Goal: Task Accomplishment & Management: Manage account settings

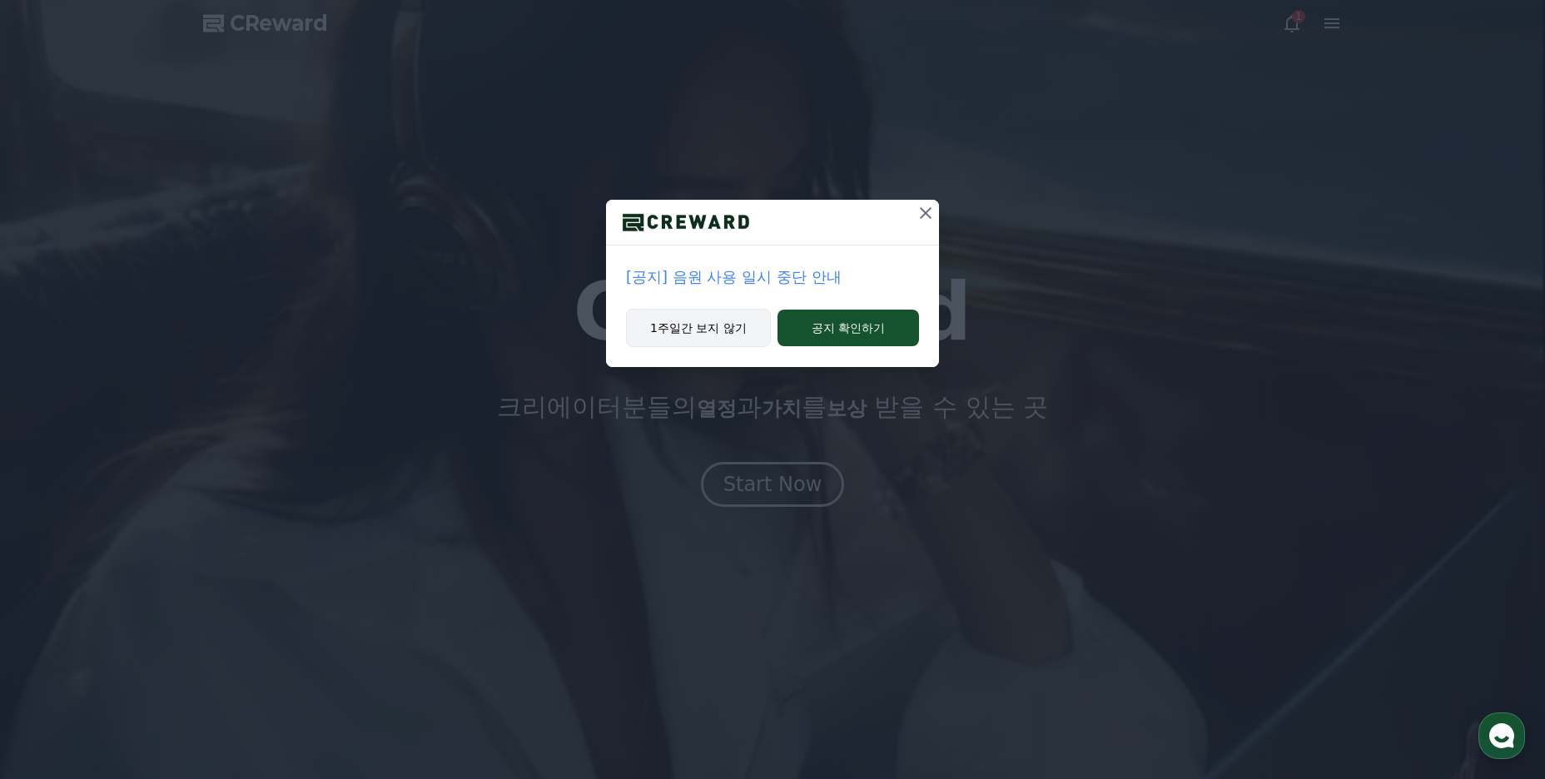
click at [733, 331] on button "1주일간 보지 않기" at bounding box center [698, 328] width 145 height 38
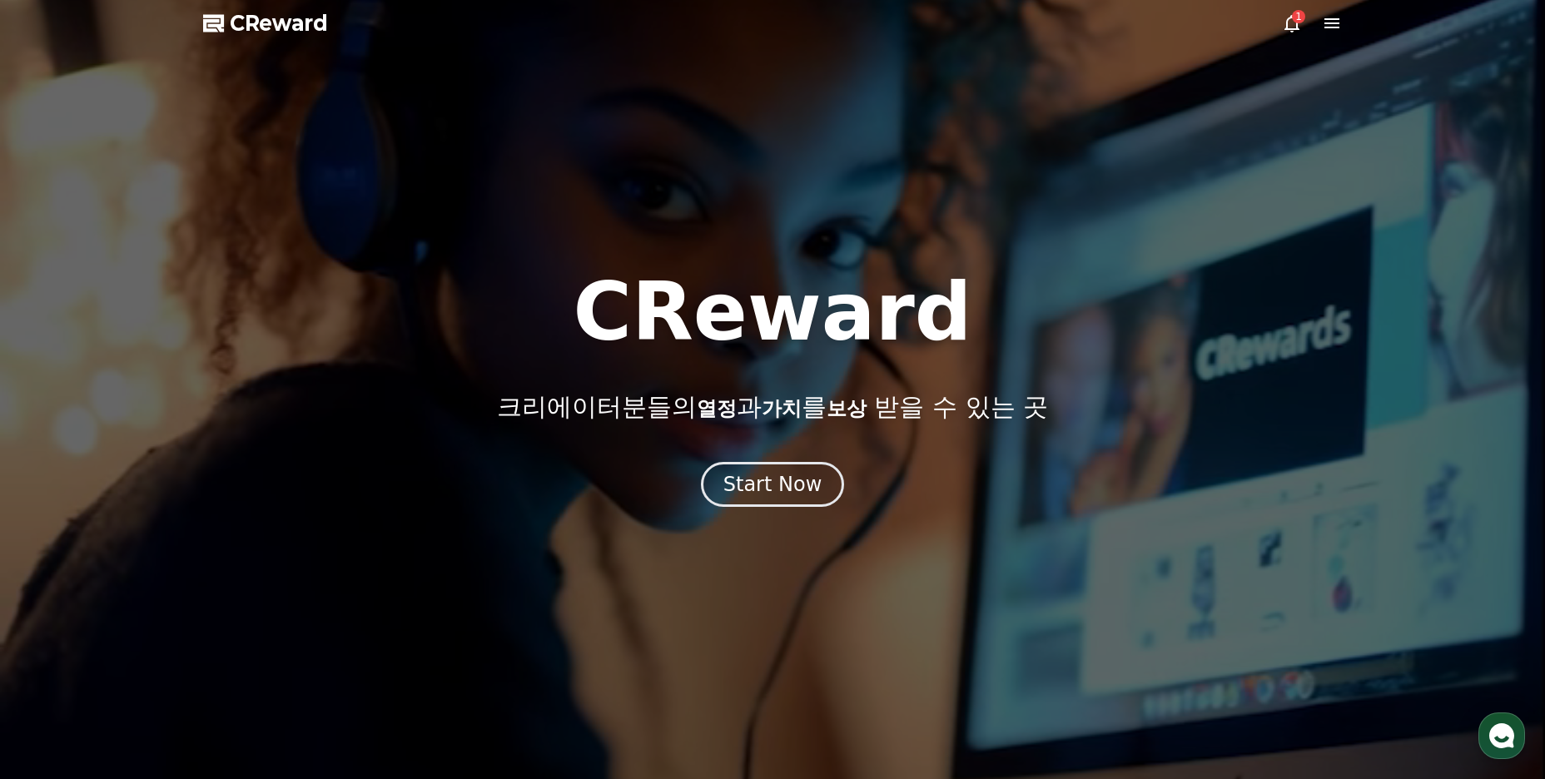
click at [1338, 14] on icon at bounding box center [1332, 23] width 20 height 20
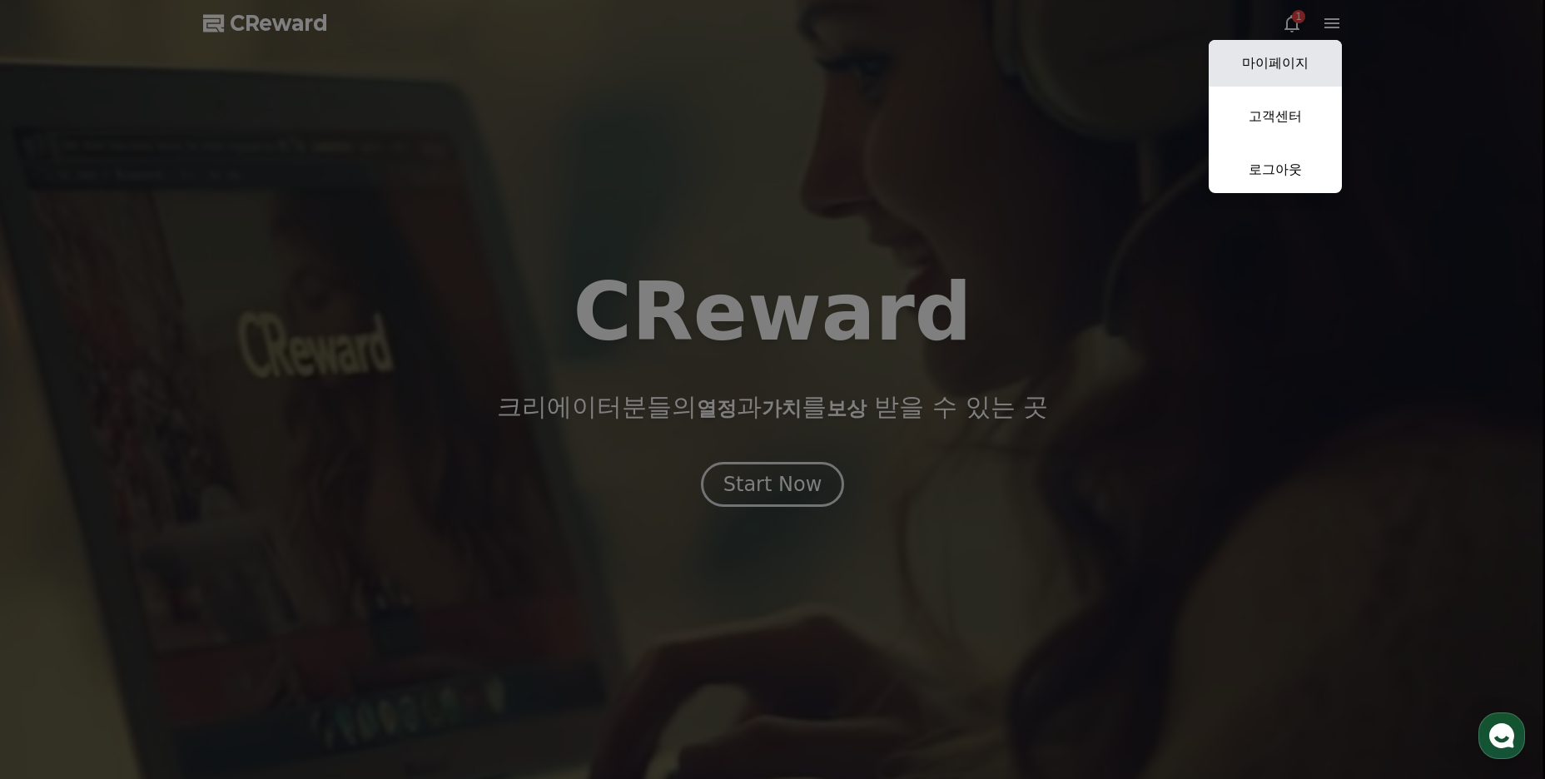
click at [1287, 64] on link "마이페이지" at bounding box center [1275, 63] width 133 height 47
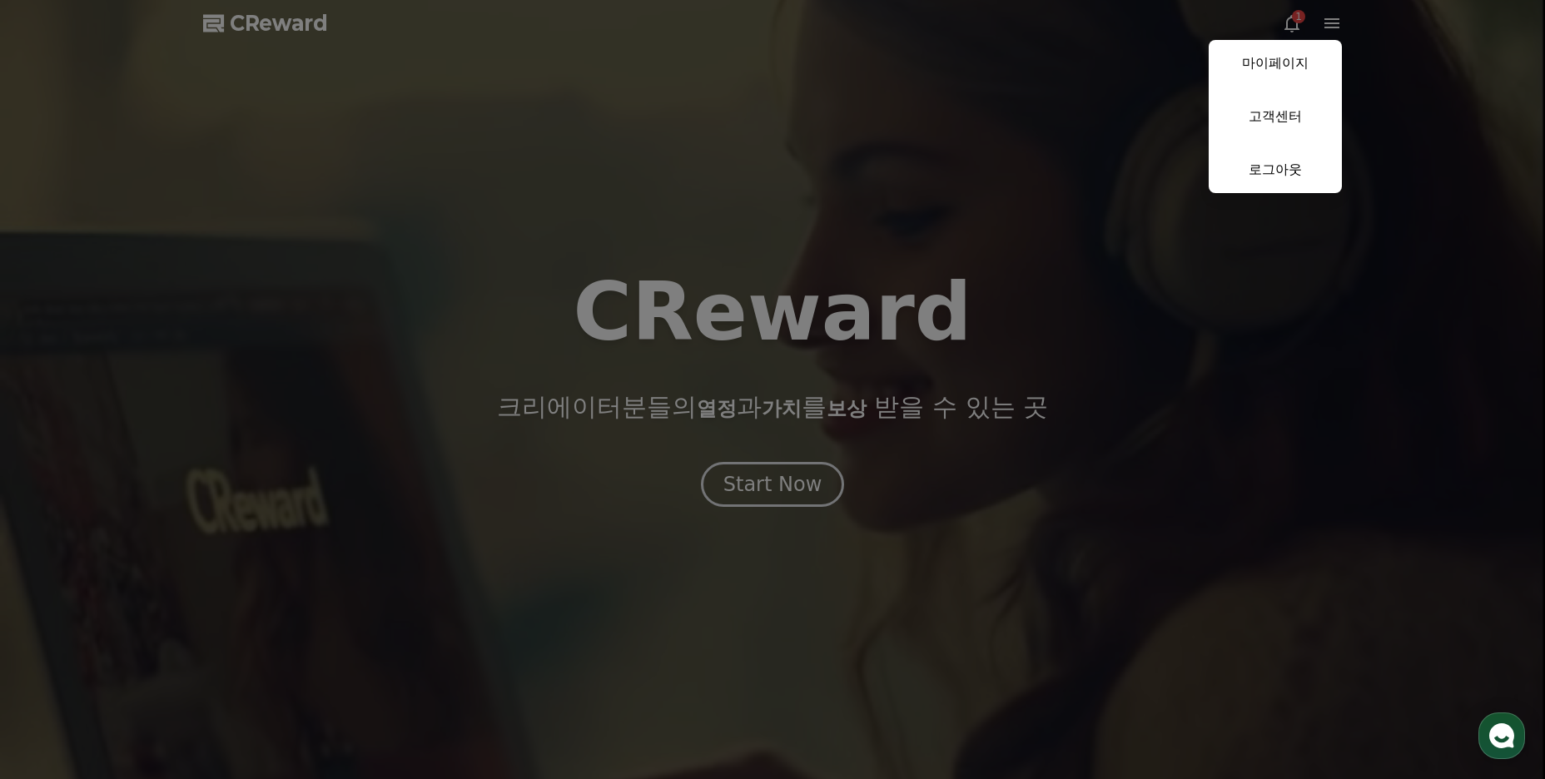
select select "**********"
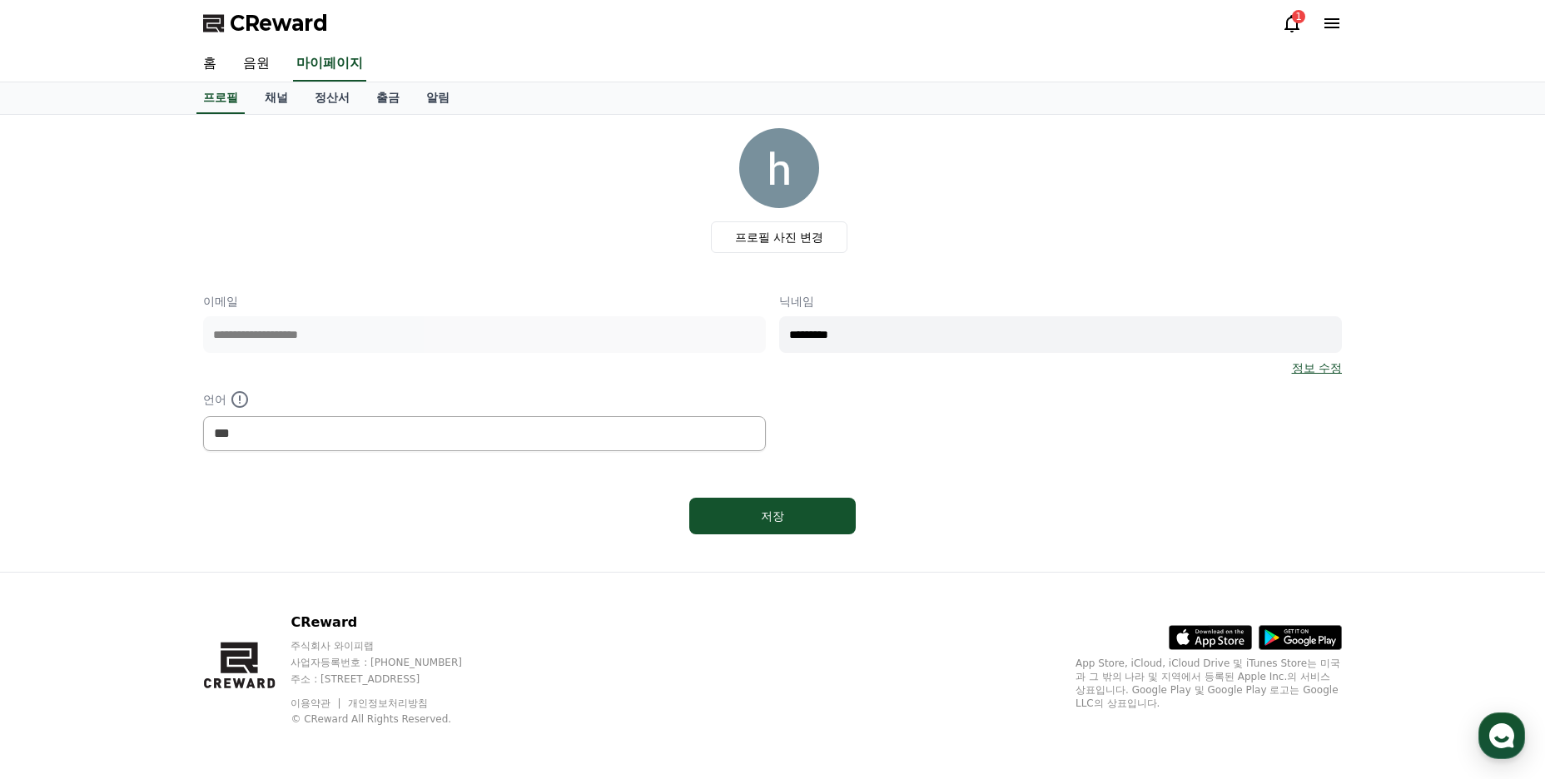
click at [1332, 22] on icon at bounding box center [1332, 23] width 20 height 20
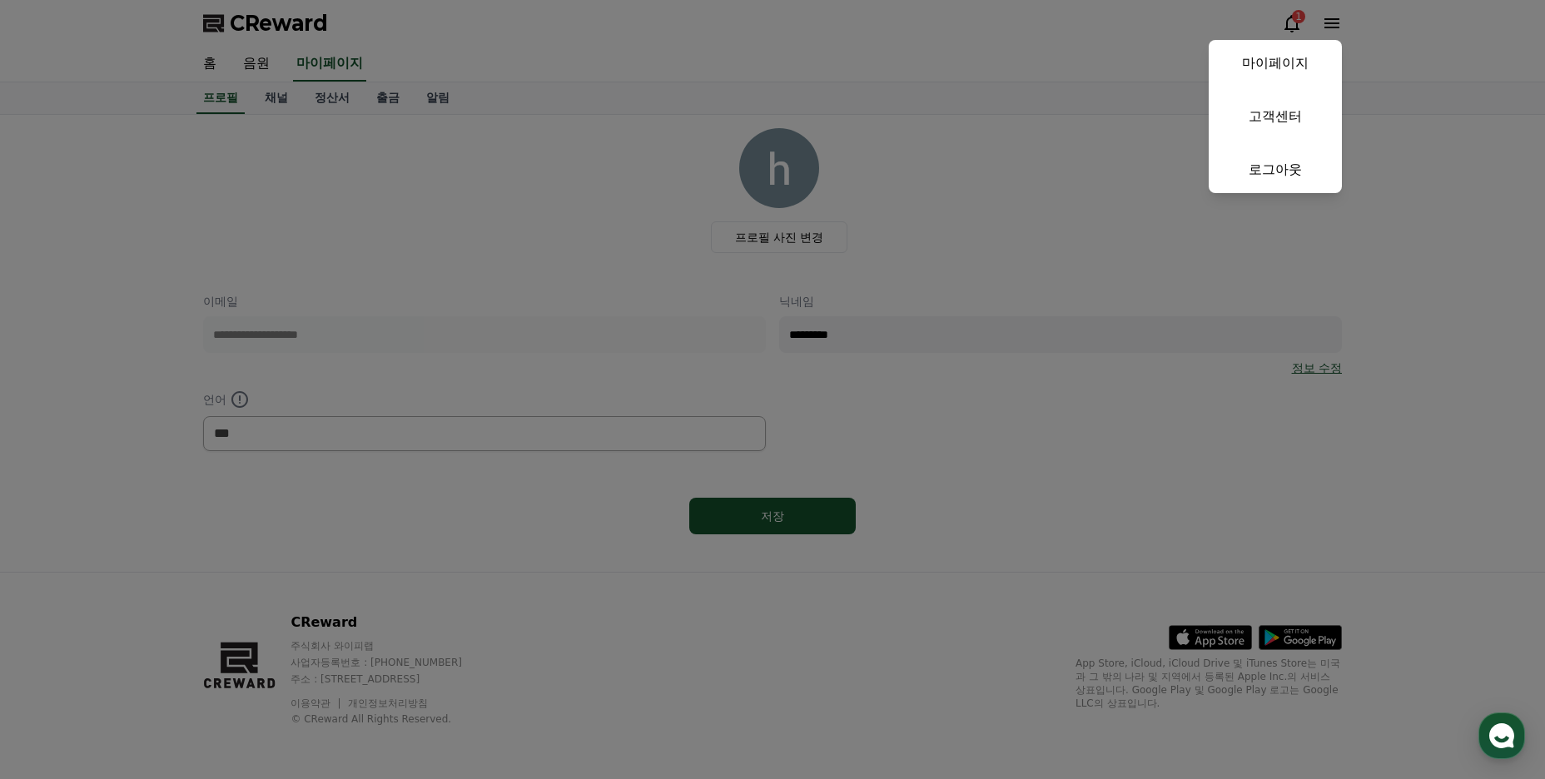
click at [1261, 143] on button "마이페이지 고객센터 로그아웃" at bounding box center [1275, 116] width 133 height 153
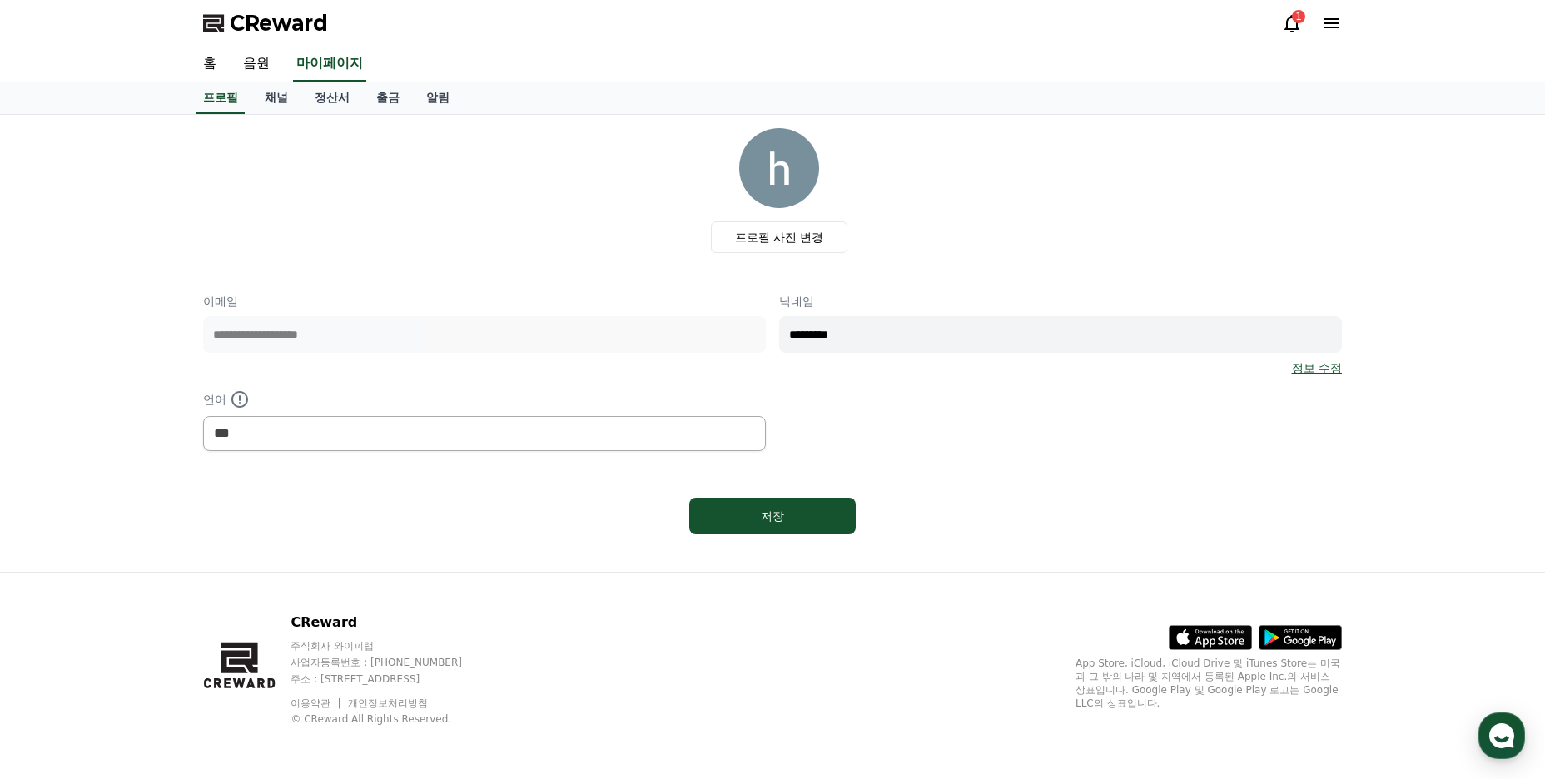
click at [1337, 30] on icon at bounding box center [1332, 23] width 20 height 20
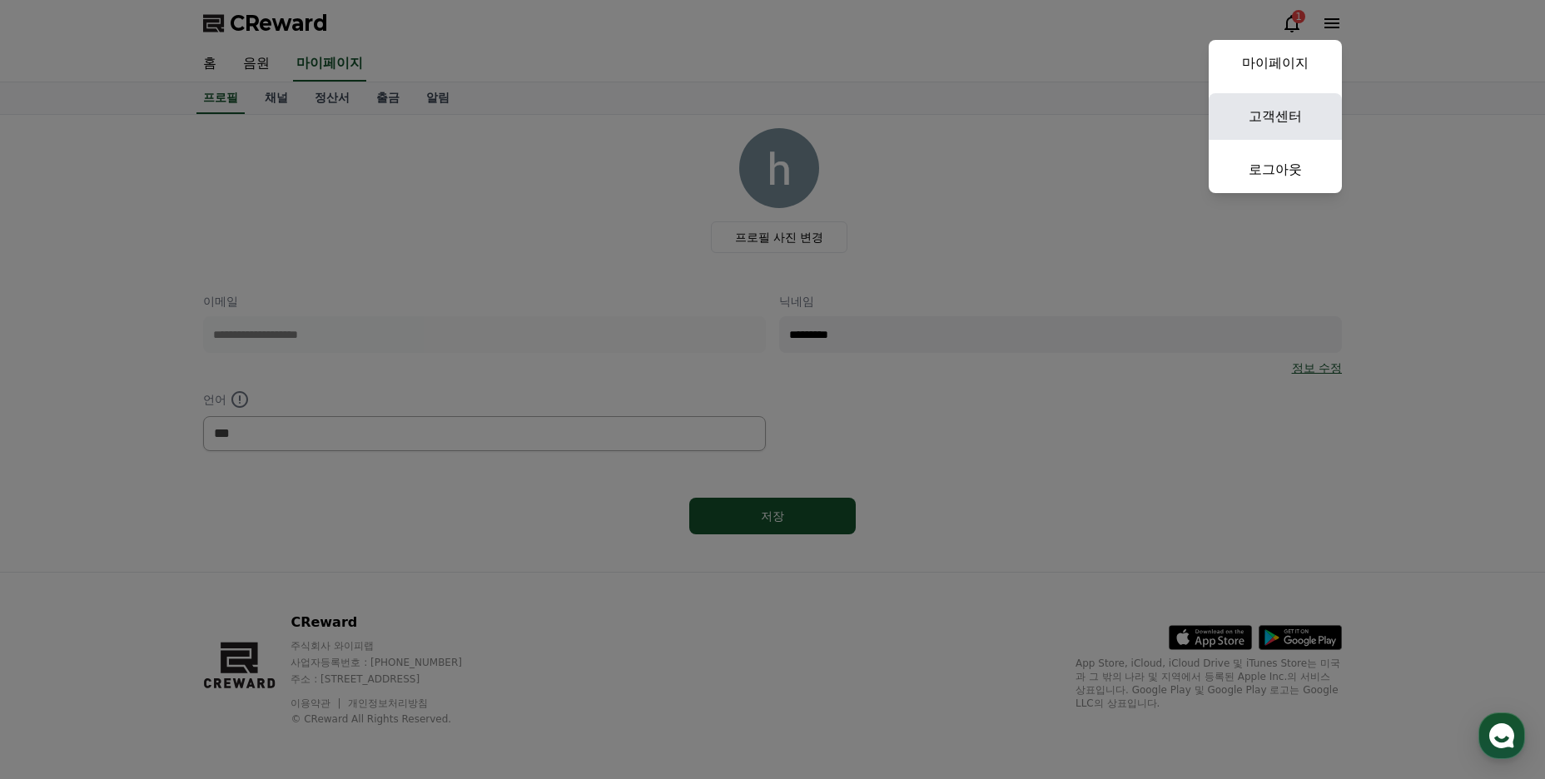
click at [1294, 118] on link "고객센터" at bounding box center [1275, 116] width 133 height 47
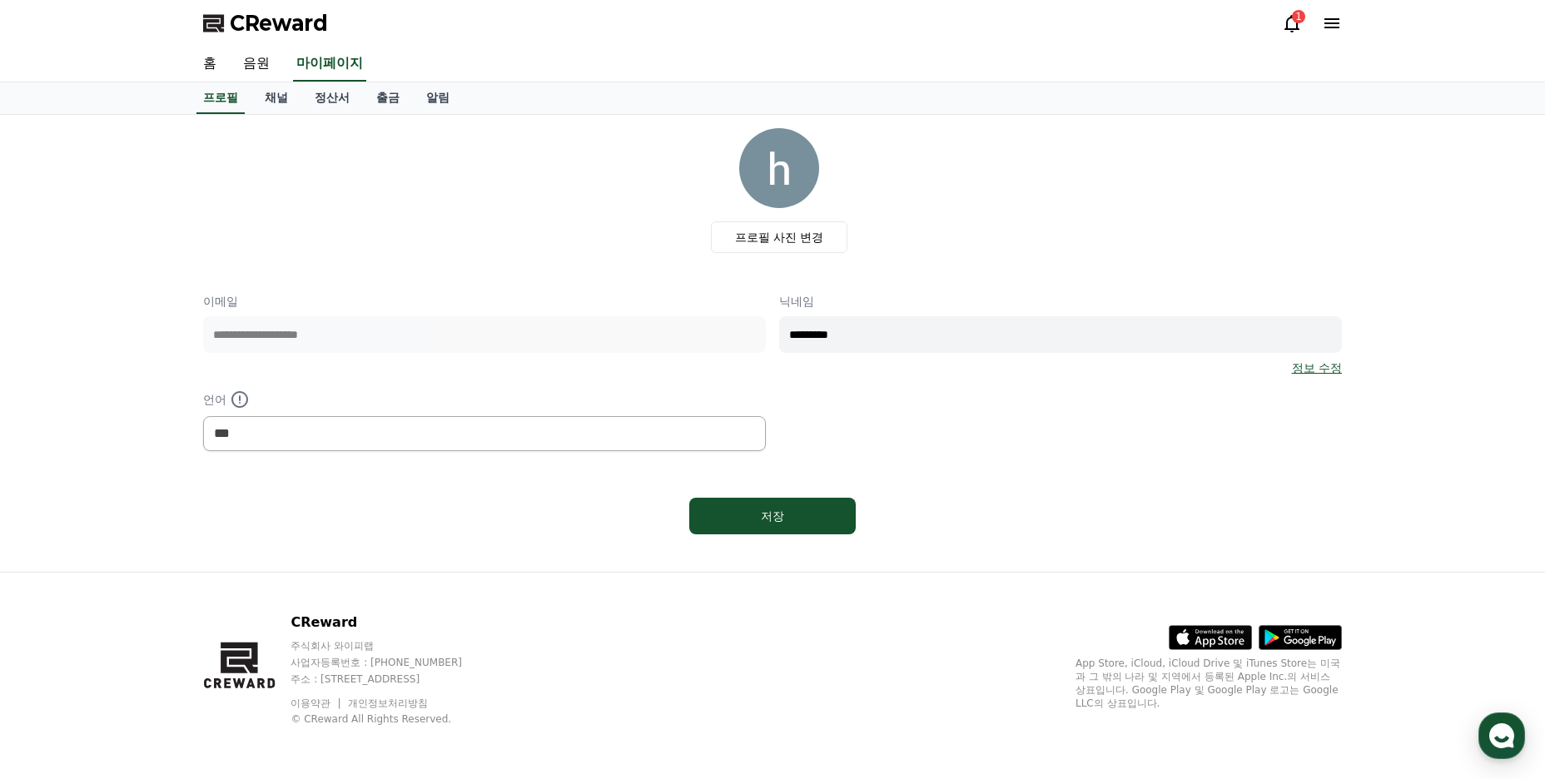
click at [288, 19] on span "CReward" at bounding box center [279, 23] width 98 height 27
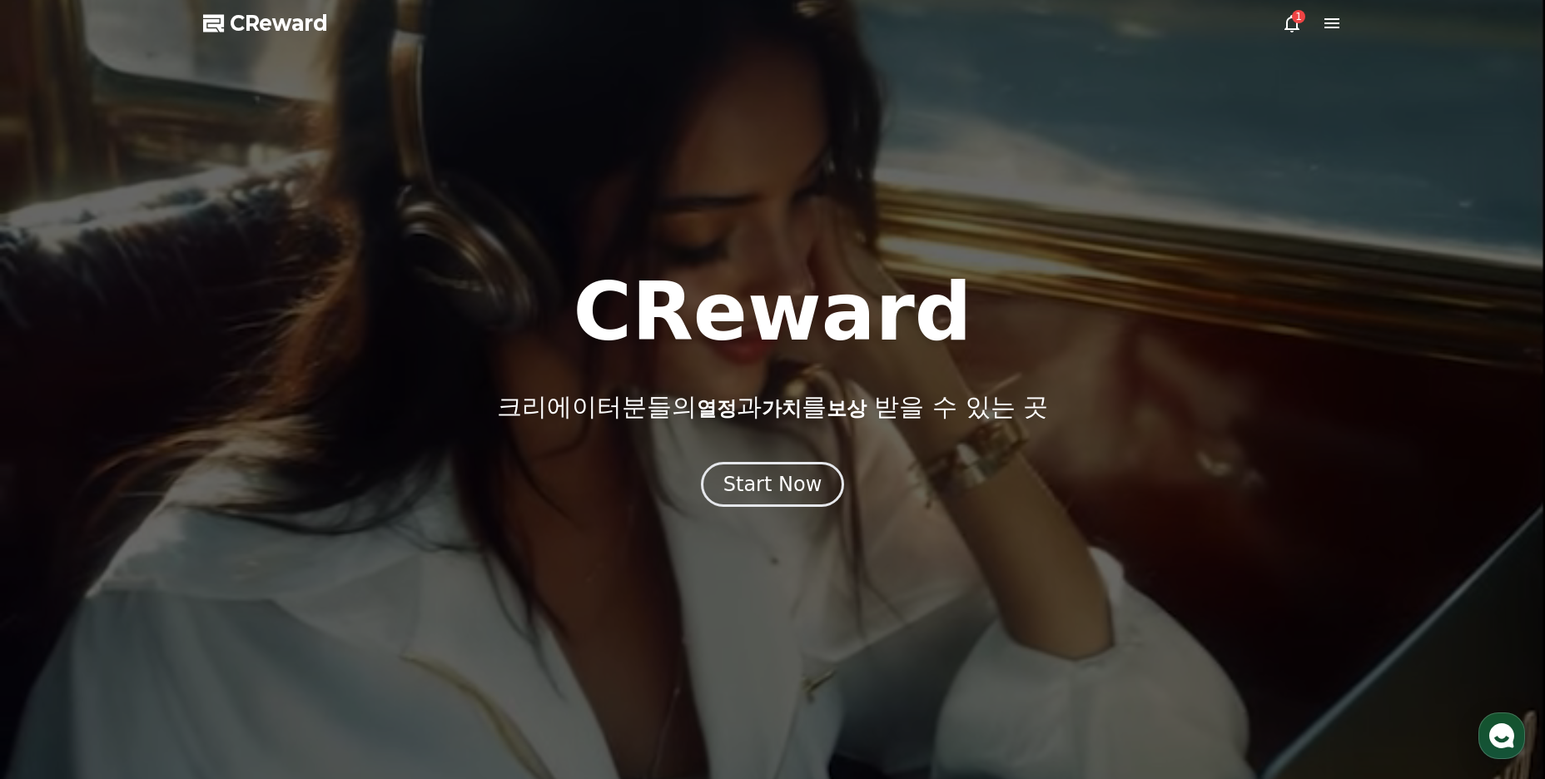
click at [288, 12] on span "CReward" at bounding box center [279, 23] width 98 height 27
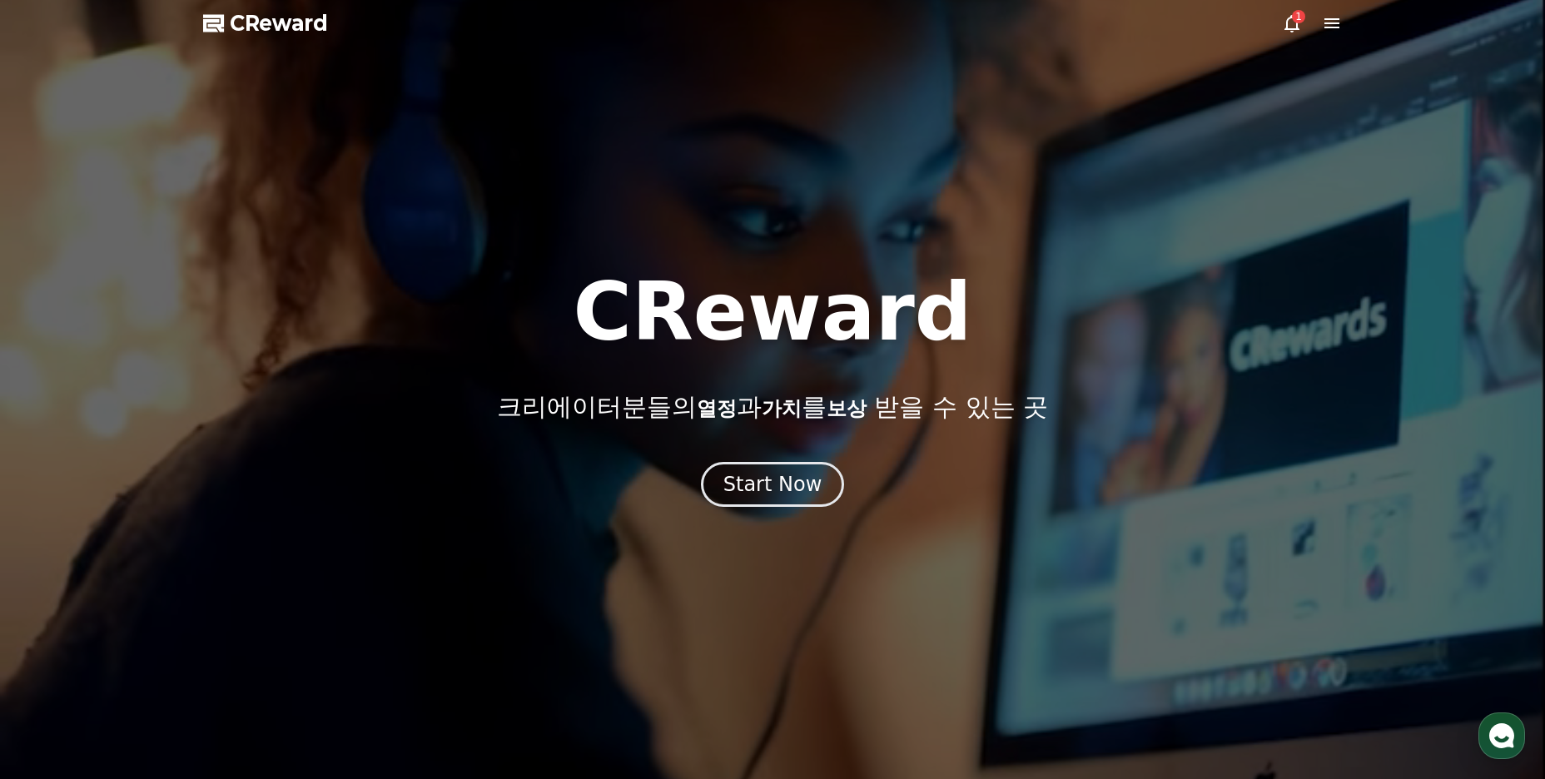
click at [807, 524] on div at bounding box center [772, 389] width 1545 height 779
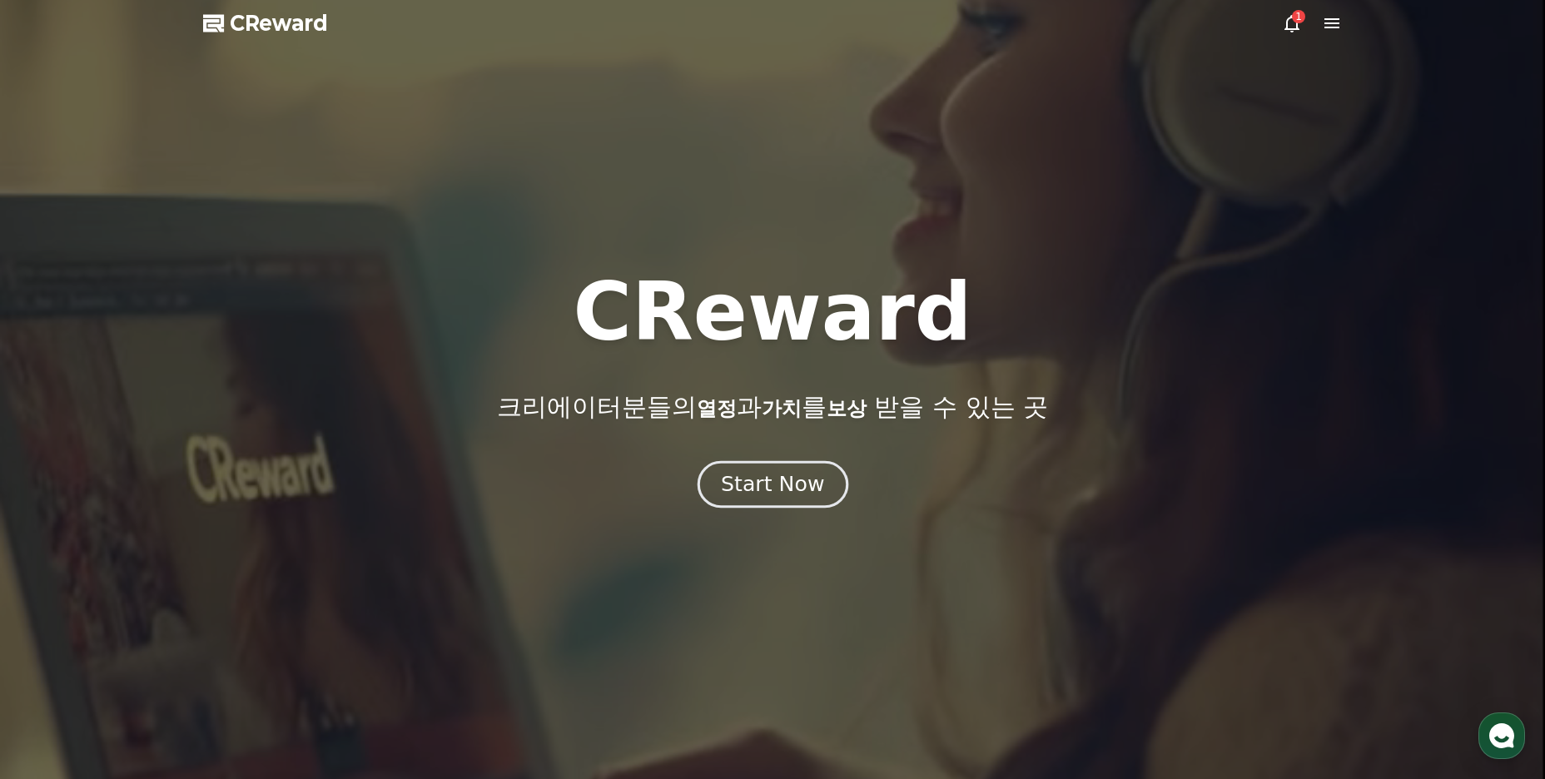
click at [786, 487] on div "Start Now" at bounding box center [772, 484] width 103 height 28
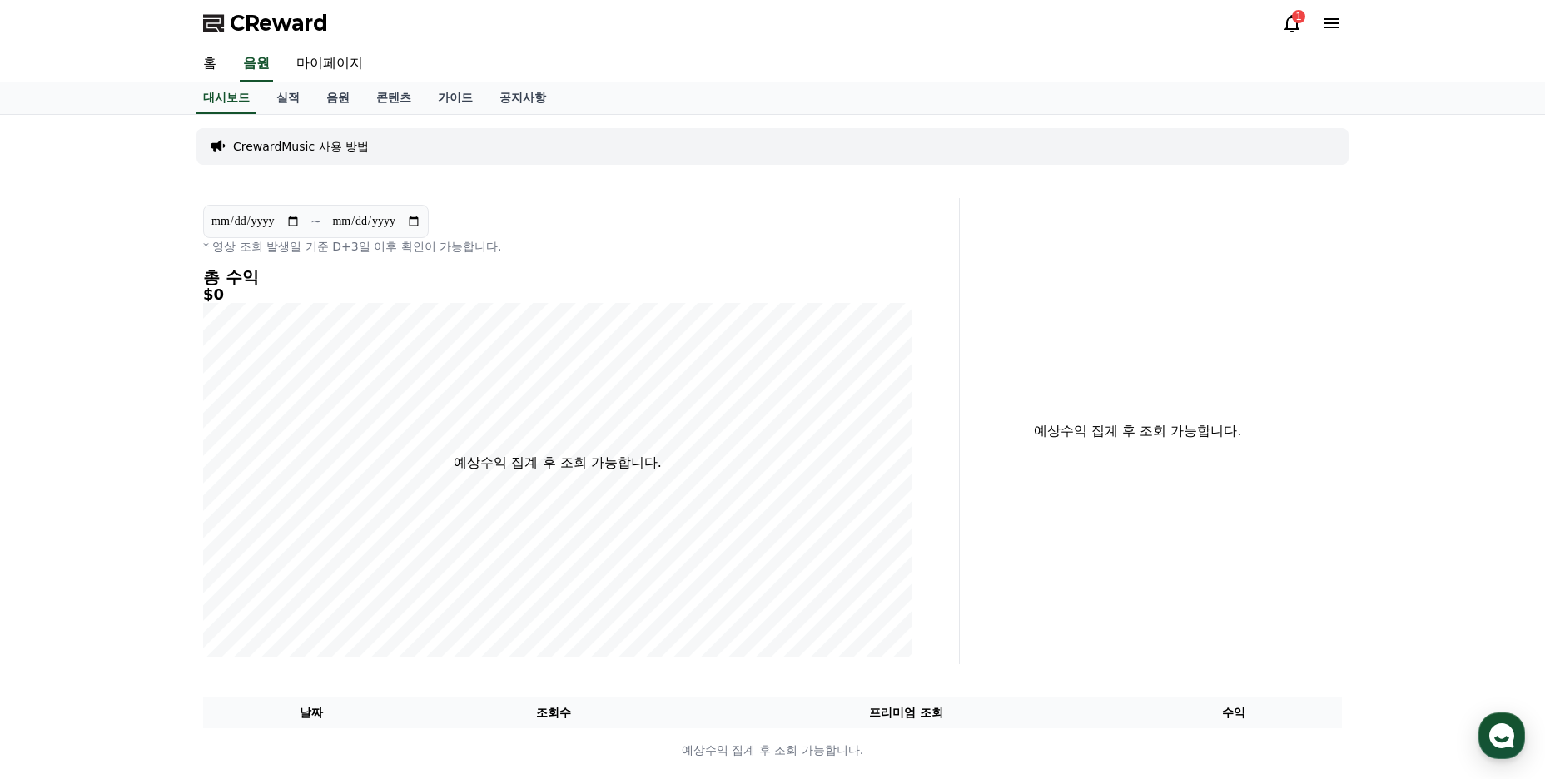
click at [1288, 11] on div "1" at bounding box center [1312, 23] width 60 height 27
click at [1291, 26] on icon at bounding box center [1292, 23] width 20 height 20
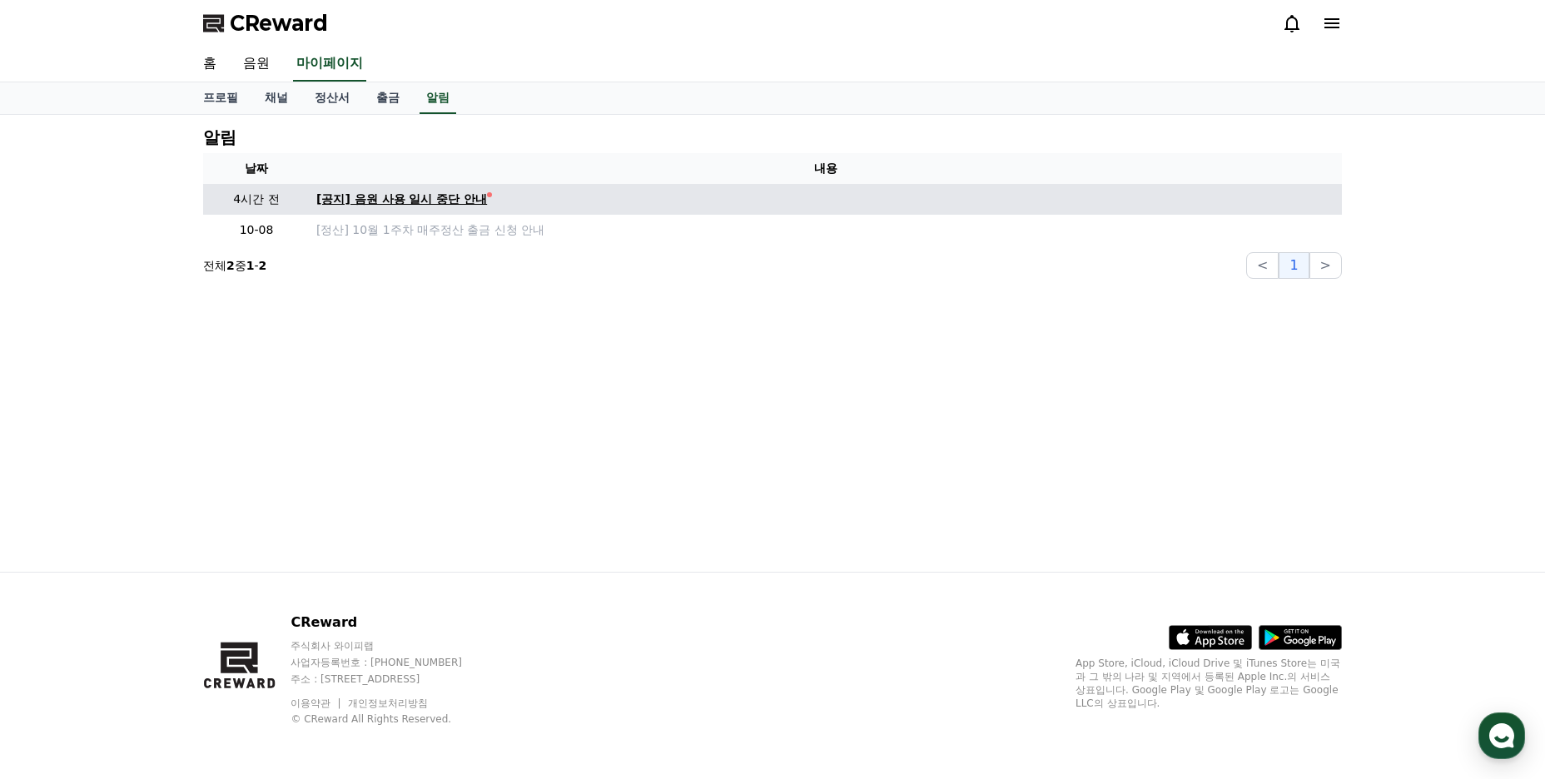
click at [454, 200] on div "[공지] 음원 사용 일시 중단 안내" at bounding box center [401, 199] width 171 height 17
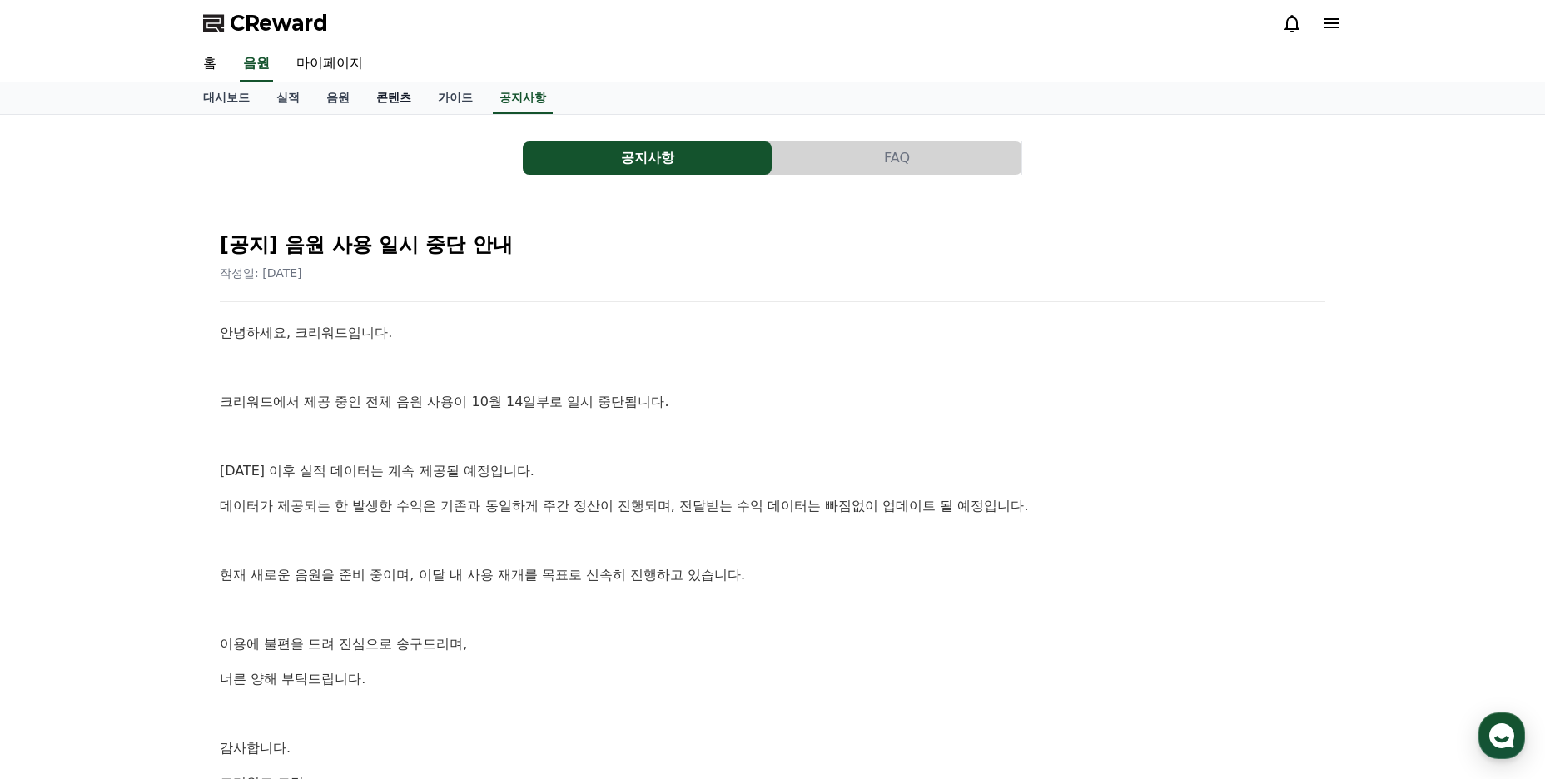
click at [402, 103] on link "콘텐츠" at bounding box center [394, 98] width 62 height 32
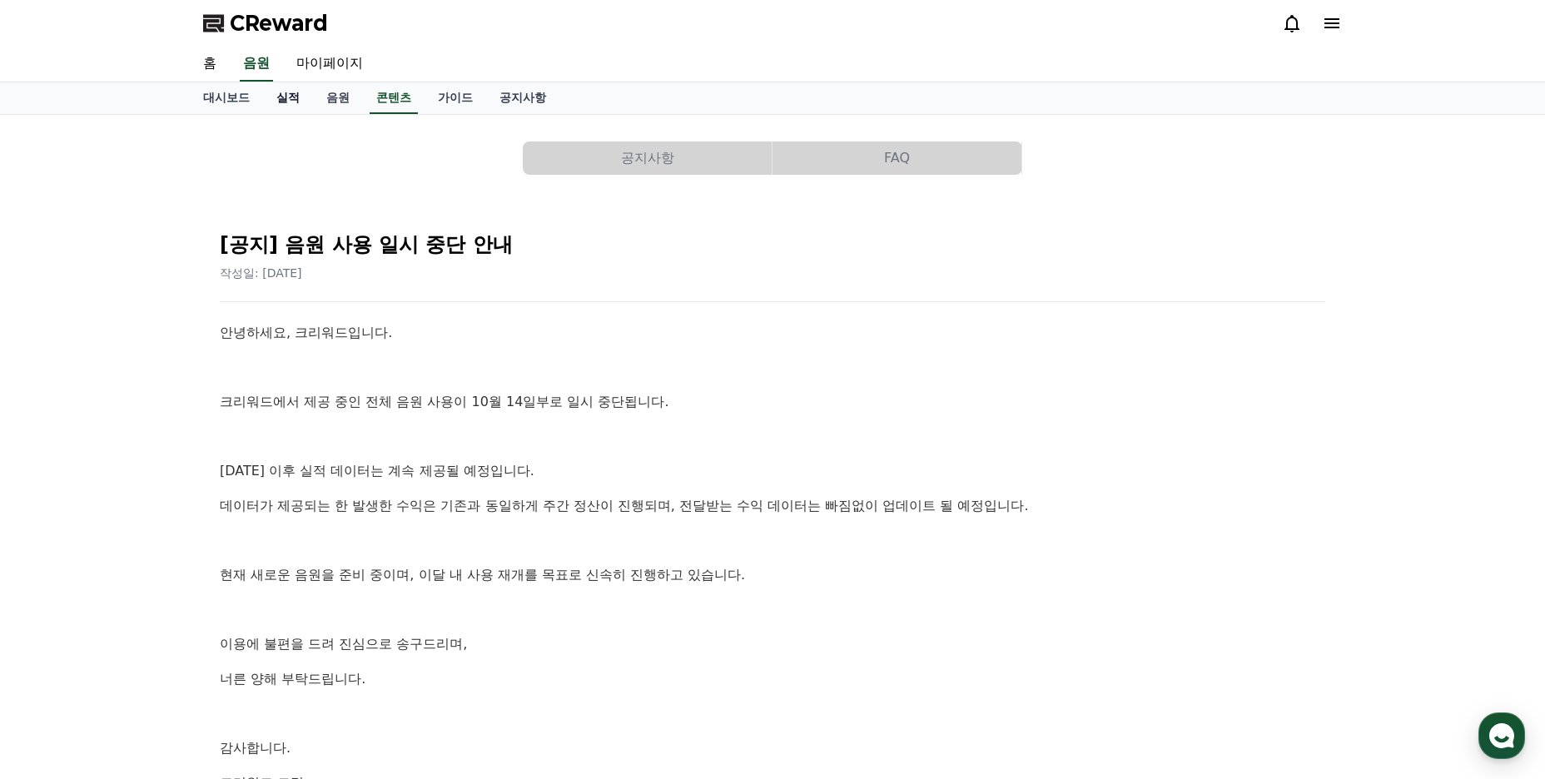
click at [271, 98] on link "실적" at bounding box center [288, 98] width 50 height 32
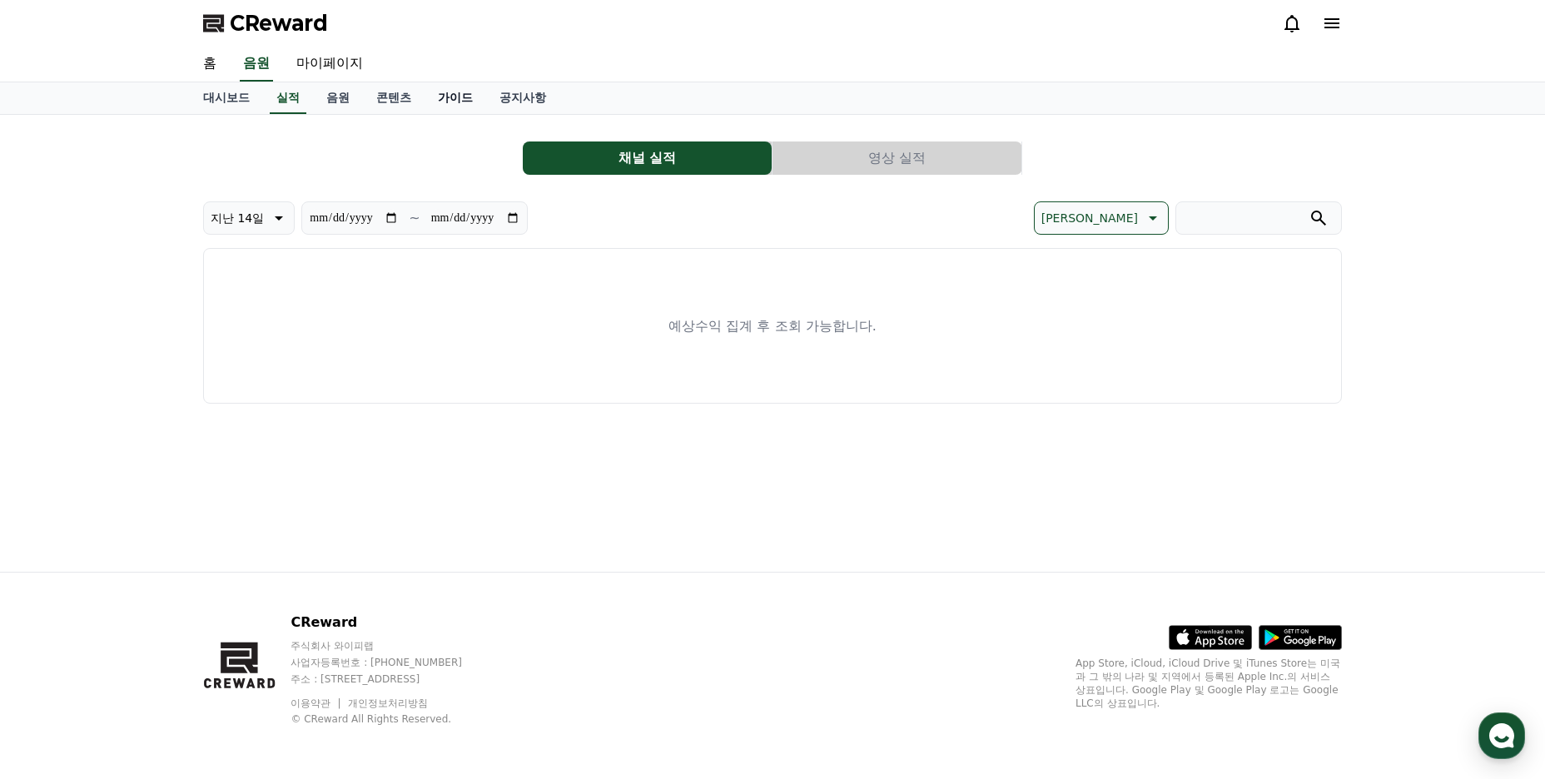
click at [470, 89] on link "가이드" at bounding box center [455, 98] width 62 height 32
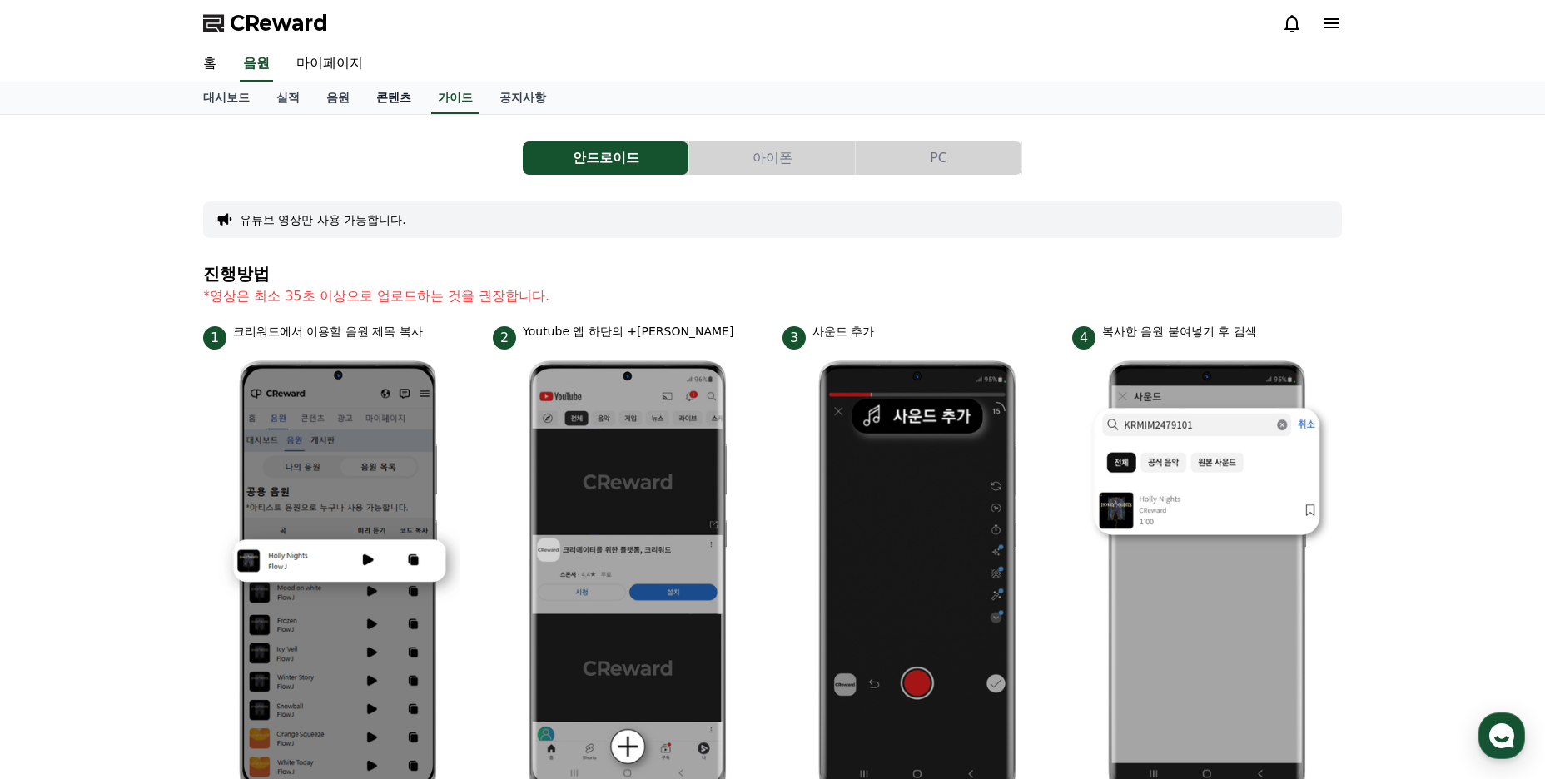
click at [402, 98] on link "콘텐츠" at bounding box center [394, 98] width 62 height 32
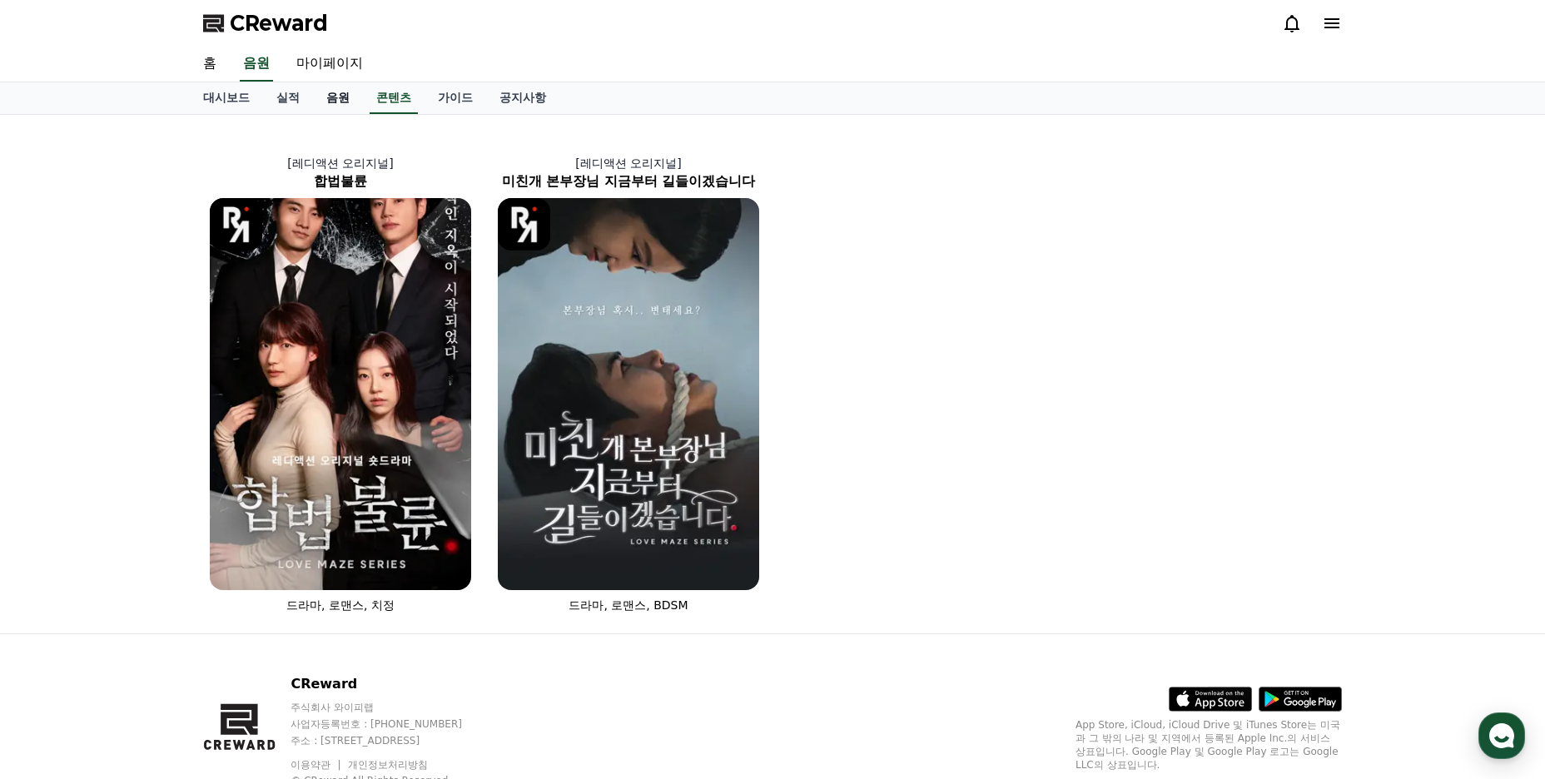
click at [336, 100] on link "음원" at bounding box center [338, 98] width 50 height 32
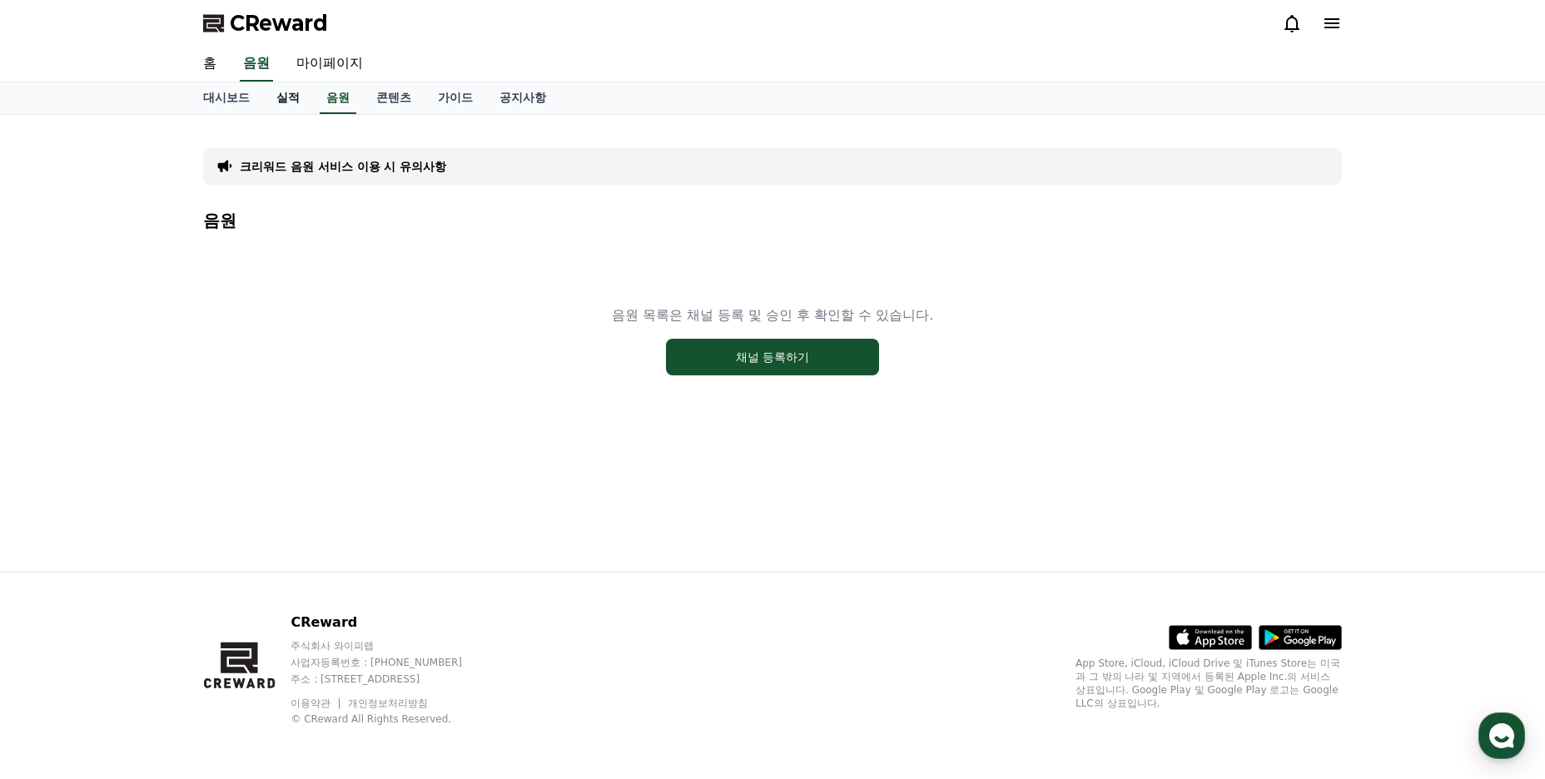
click at [290, 99] on link "실적" at bounding box center [288, 98] width 50 height 32
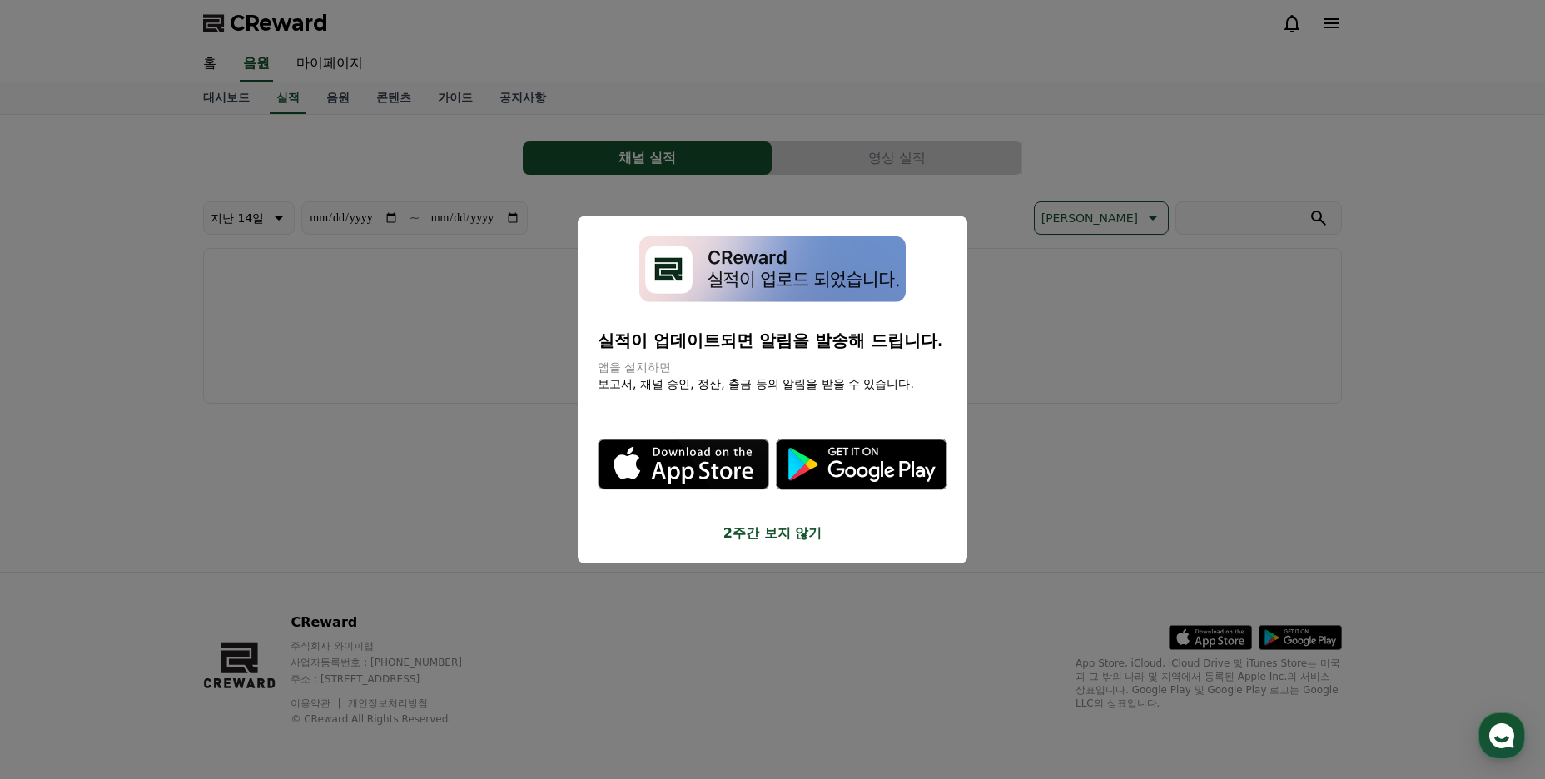
click at [345, 97] on button "close modal" at bounding box center [772, 389] width 1545 height 779
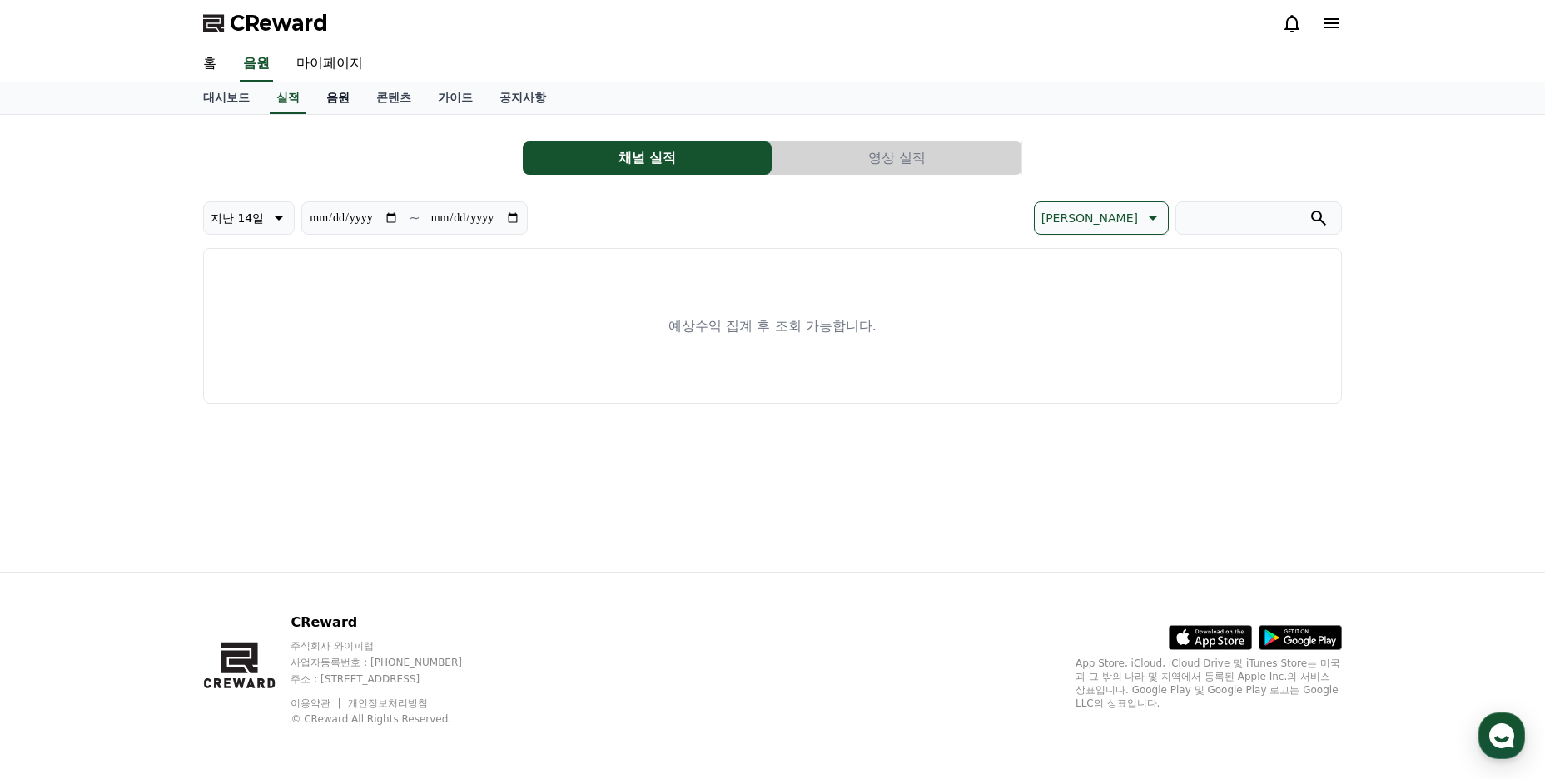
click at [335, 94] on link "음원" at bounding box center [338, 98] width 50 height 32
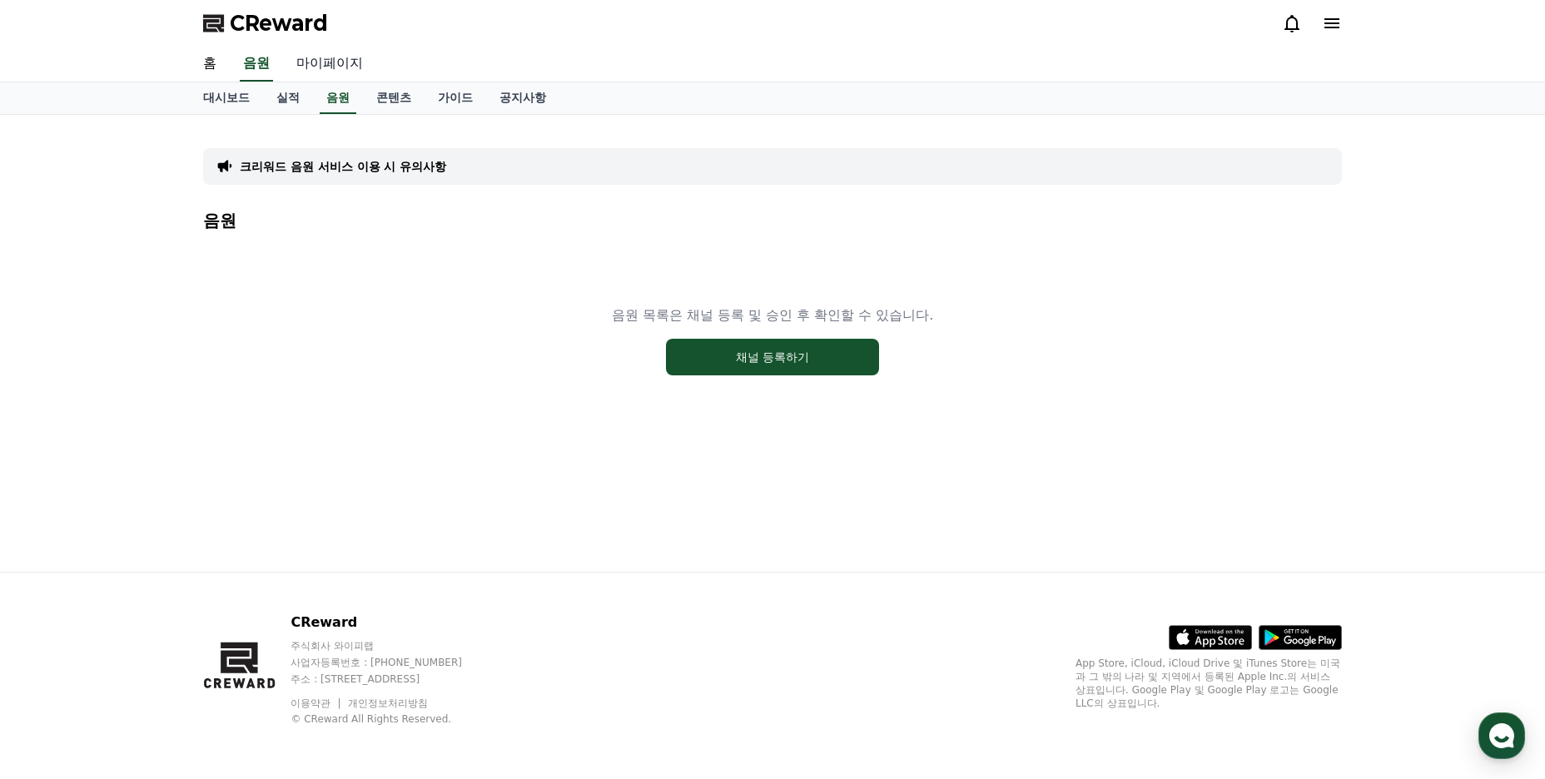
click at [315, 53] on link "마이페이지" at bounding box center [329, 64] width 93 height 35
select select "**********"
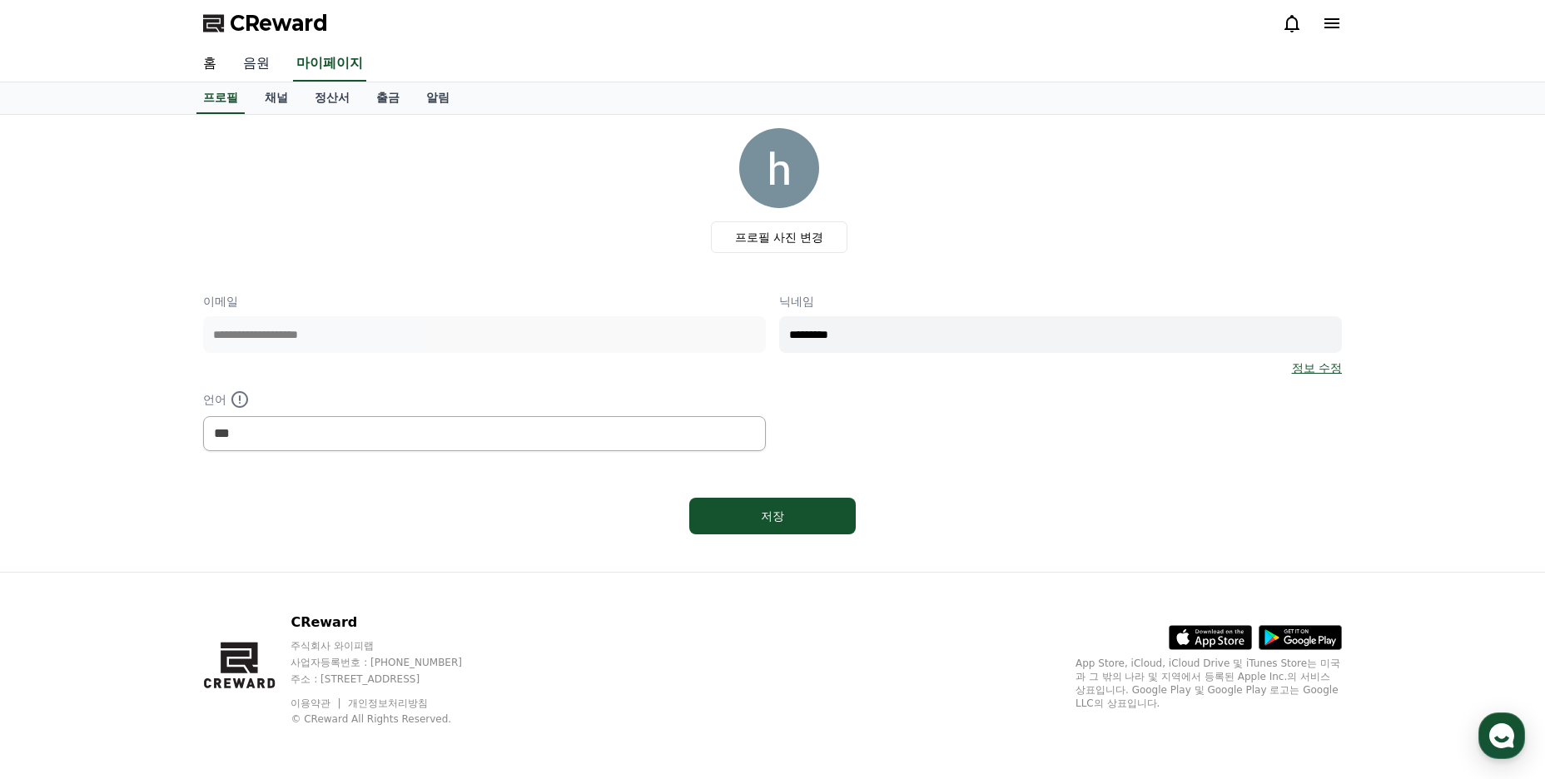
click at [272, 70] on link "음원" at bounding box center [256, 64] width 53 height 35
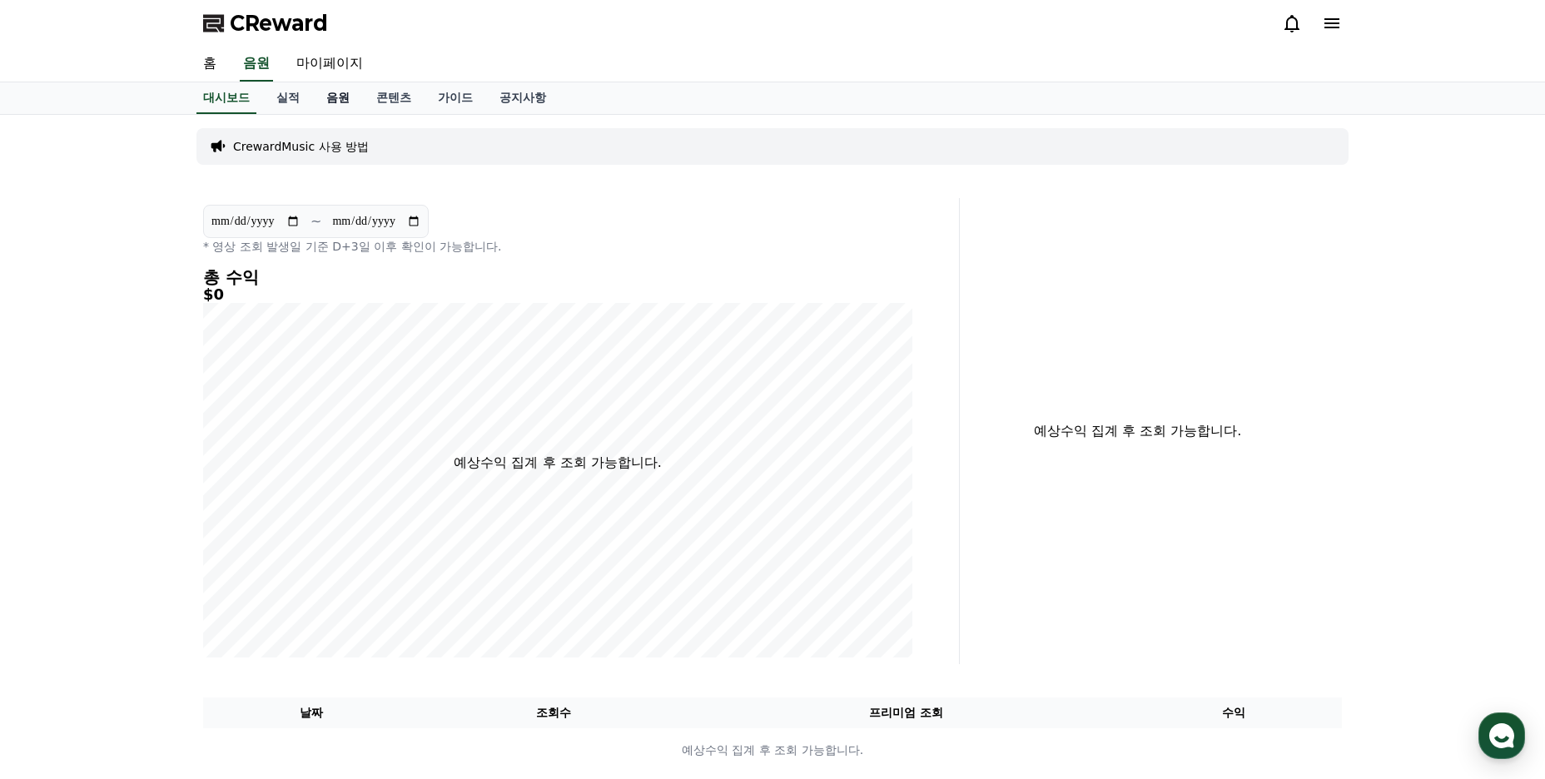
click at [326, 91] on link "음원" at bounding box center [338, 98] width 50 height 32
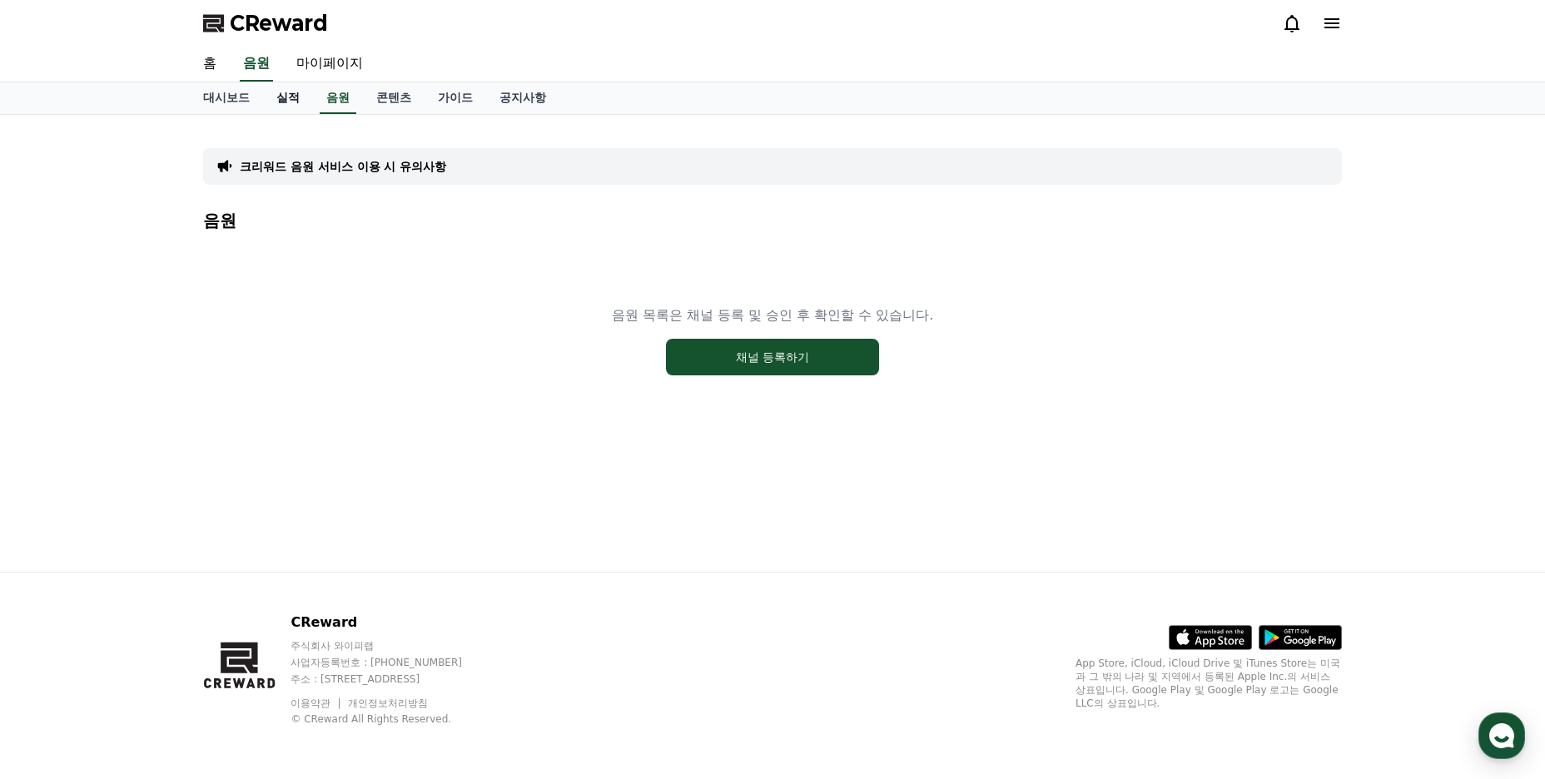
click at [293, 94] on link "실적" at bounding box center [288, 98] width 50 height 32
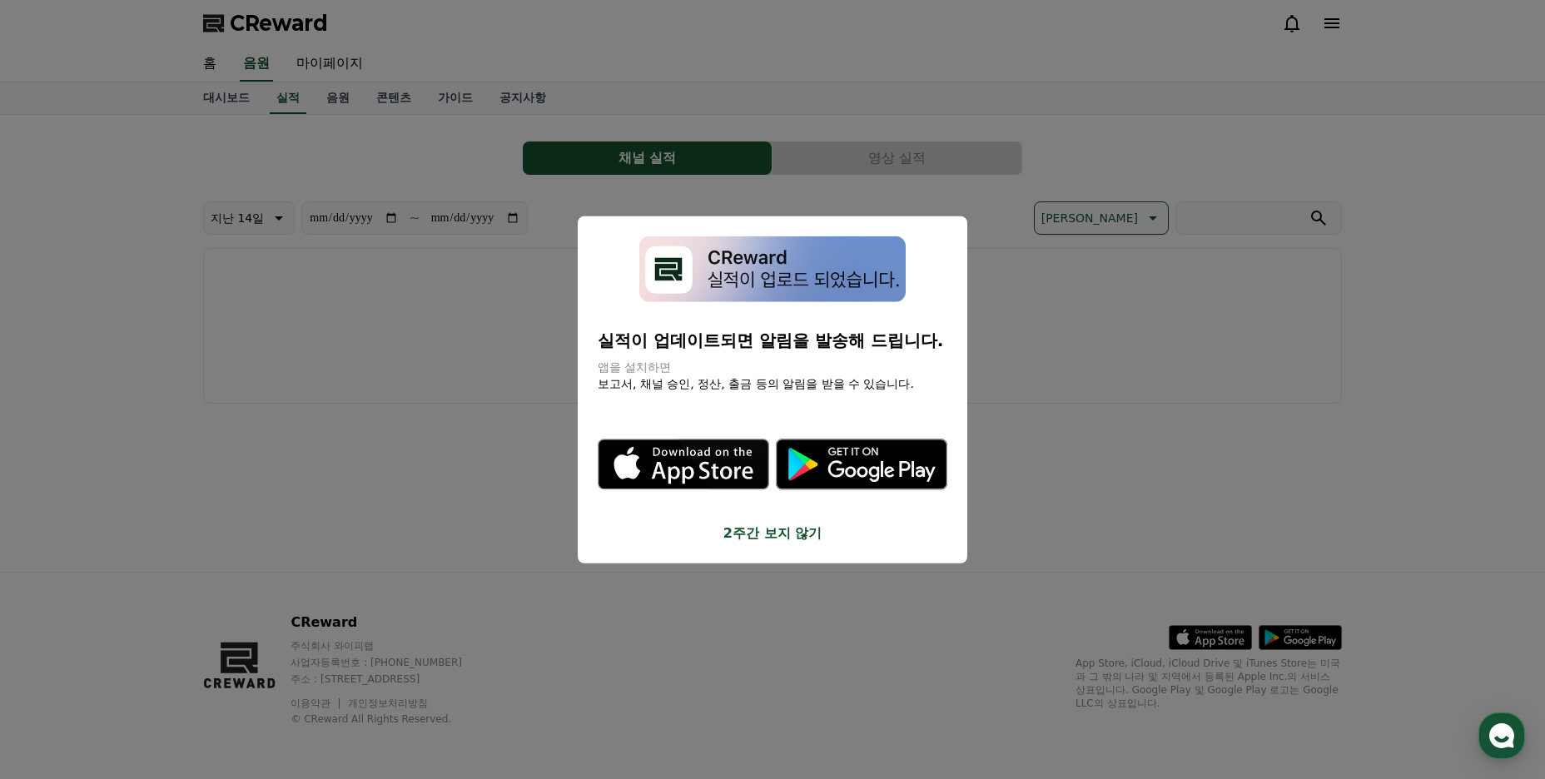
click at [348, 98] on button "close modal" at bounding box center [772, 389] width 1545 height 779
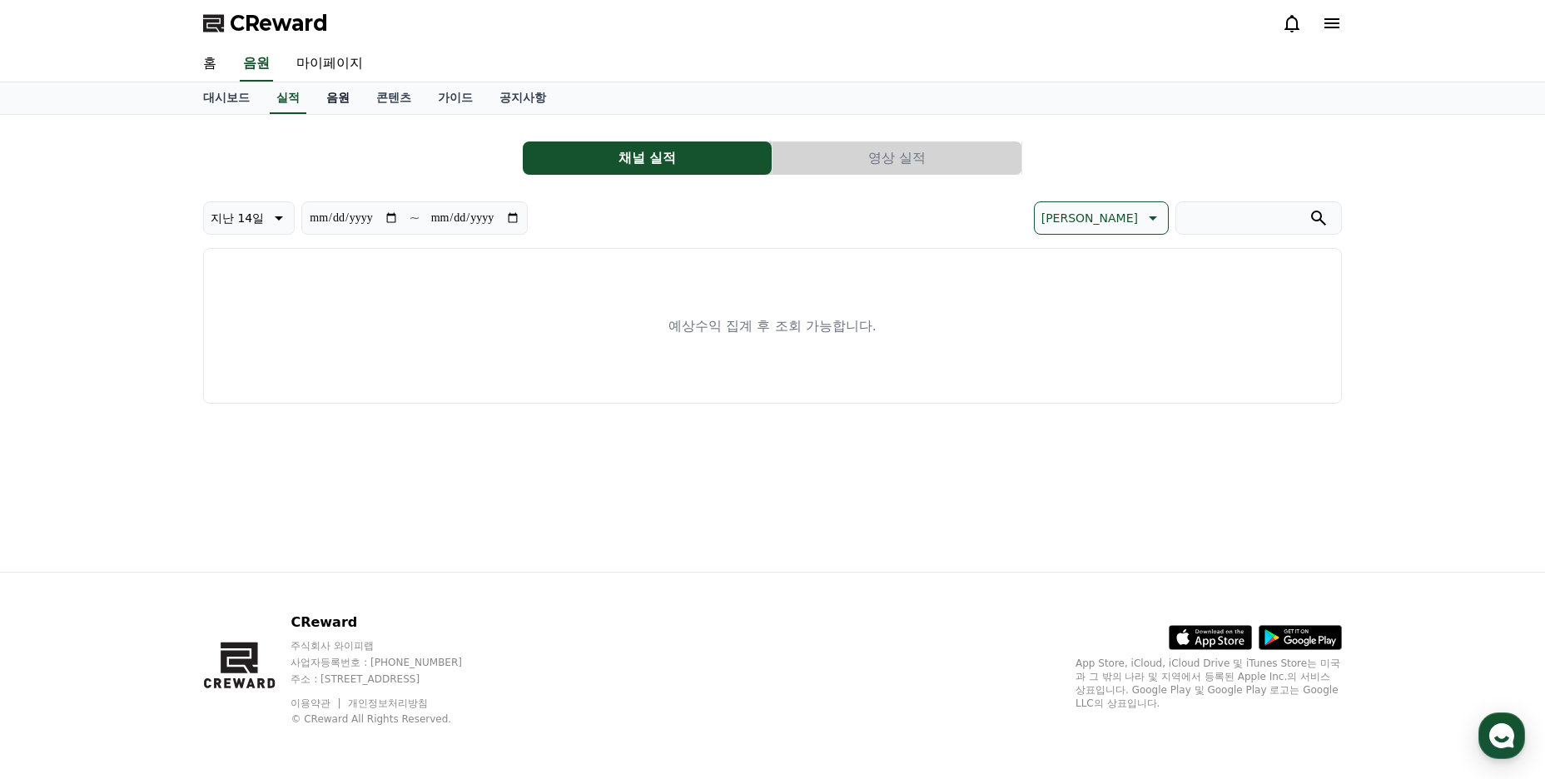
click at [341, 104] on link "음원" at bounding box center [338, 98] width 50 height 32
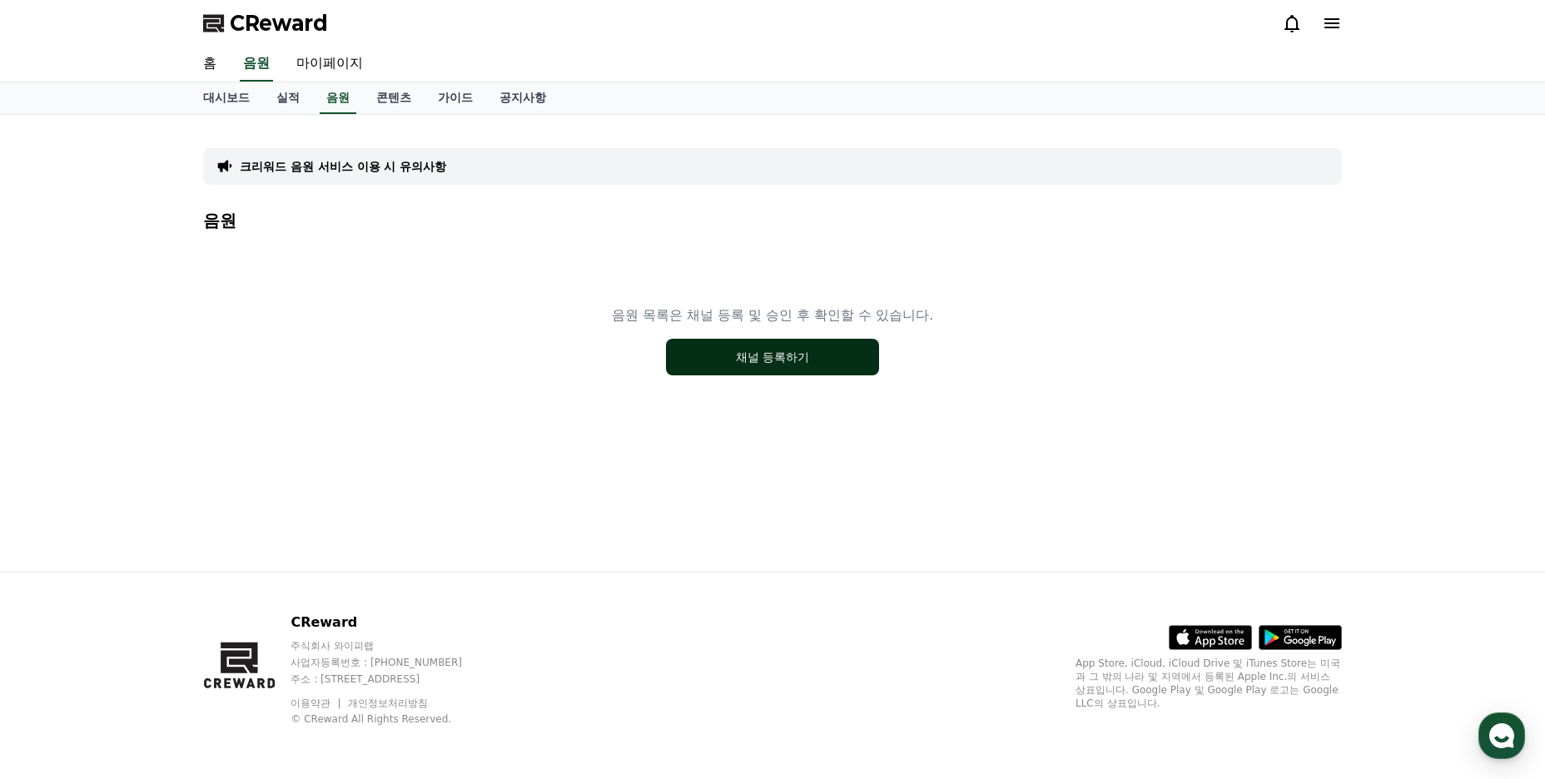
click at [765, 360] on button "채널 등록하기" at bounding box center [772, 357] width 213 height 37
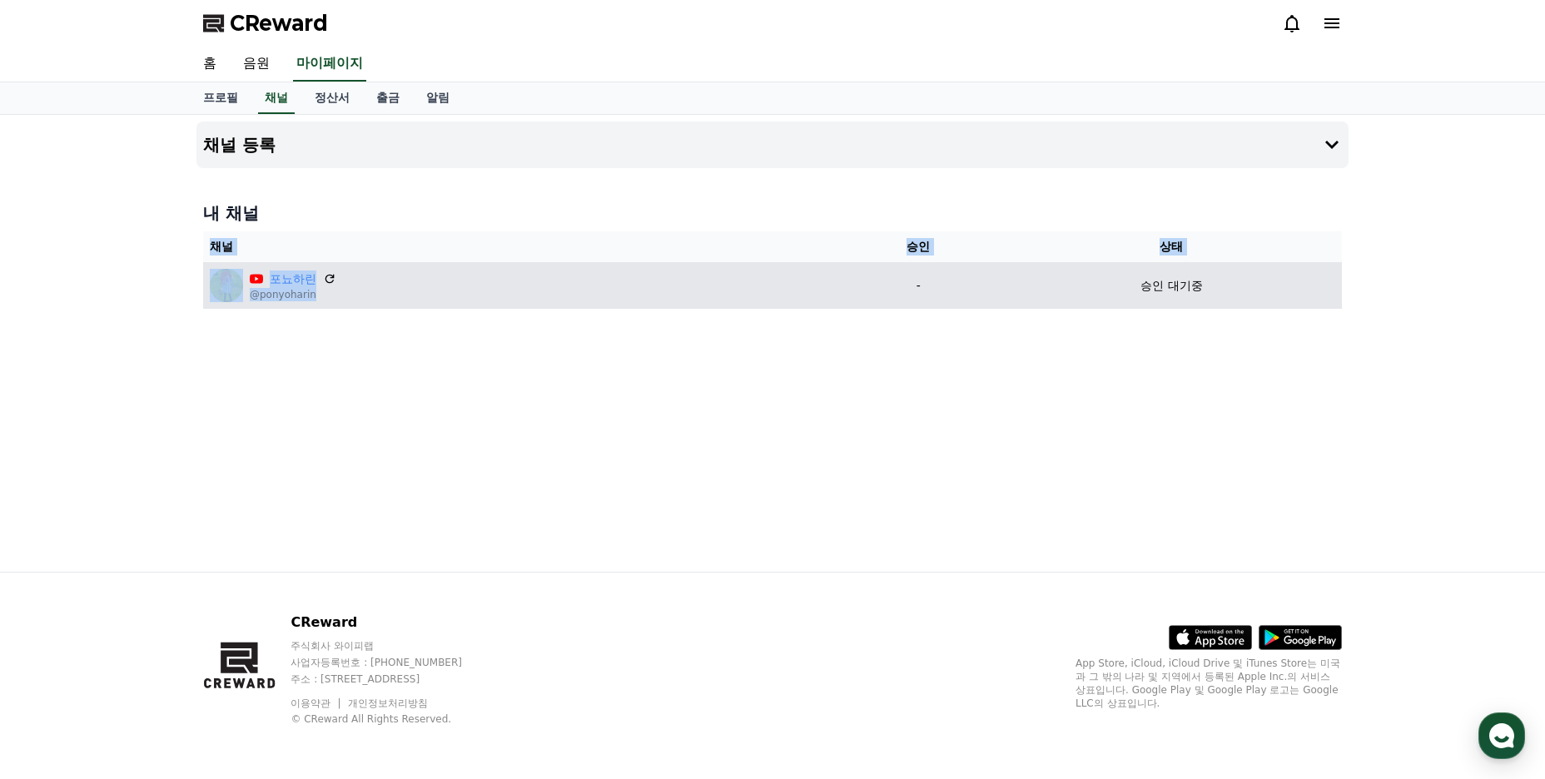
drag, startPoint x: 682, startPoint y: 307, endPoint x: 679, endPoint y: 281, distance: 25.9
click at [712, 310] on div "내 채널 채널 승인 상태 포뇨하린 @ponyoharin - 승인 대기중" at bounding box center [772, 255] width 1152 height 121
